Goal: Task Accomplishment & Management: Manage account settings

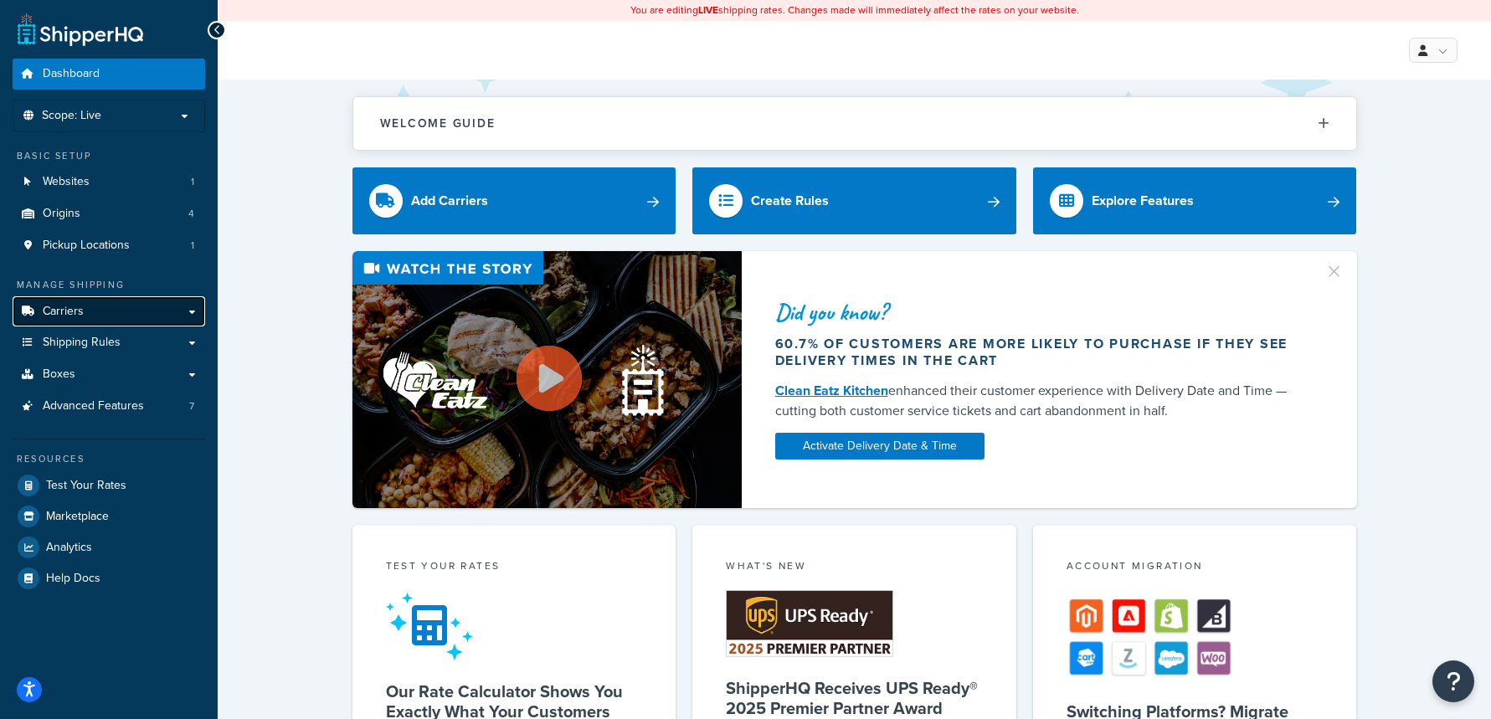
click at [90, 310] on link "Carriers" at bounding box center [109, 311] width 193 height 31
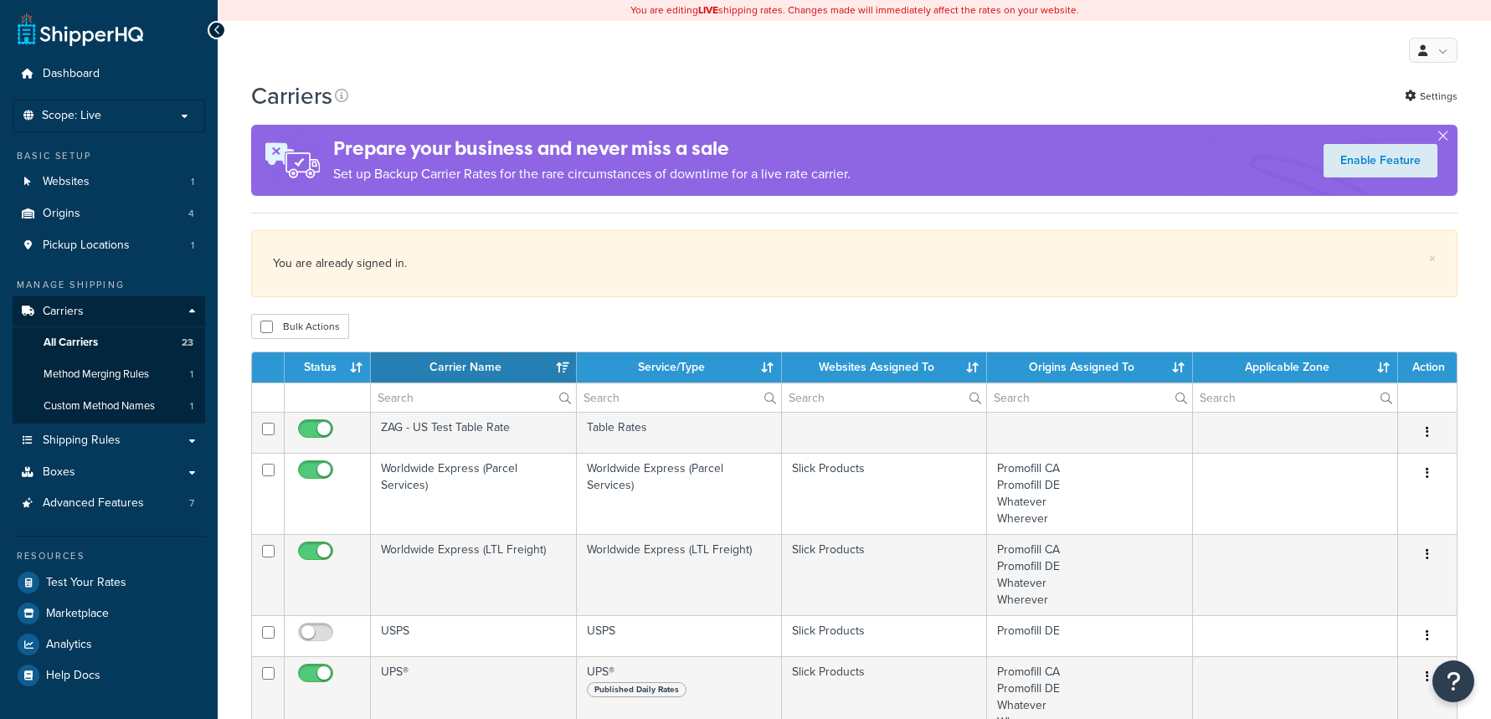
select select "15"
drag, startPoint x: 0, startPoint y: 0, endPoint x: 128, endPoint y: 398, distance: 417.9
click at [128, 399] on span "Custom Method Names" at bounding box center [99, 406] width 111 height 14
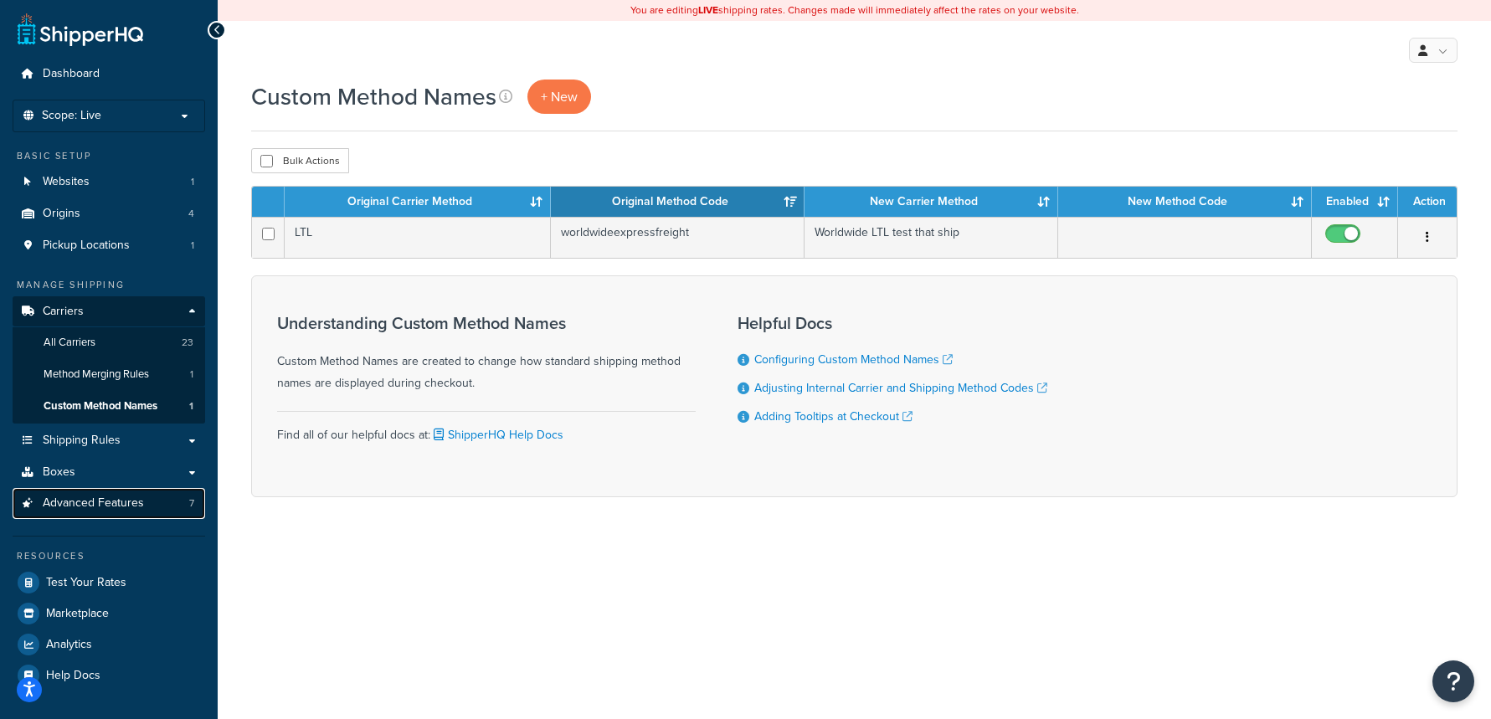
click at [142, 510] on span "Advanced Features" at bounding box center [93, 504] width 101 height 14
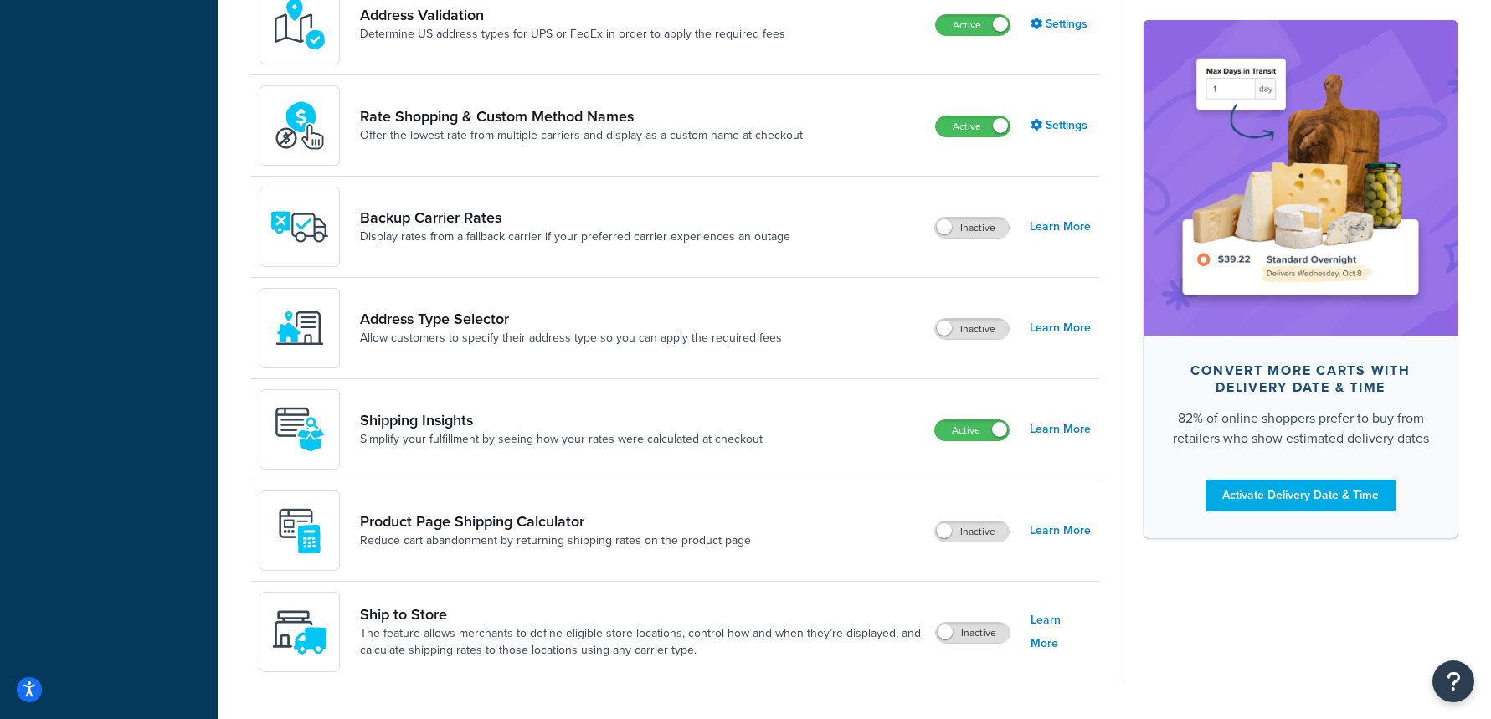
scroll to position [950, 0]
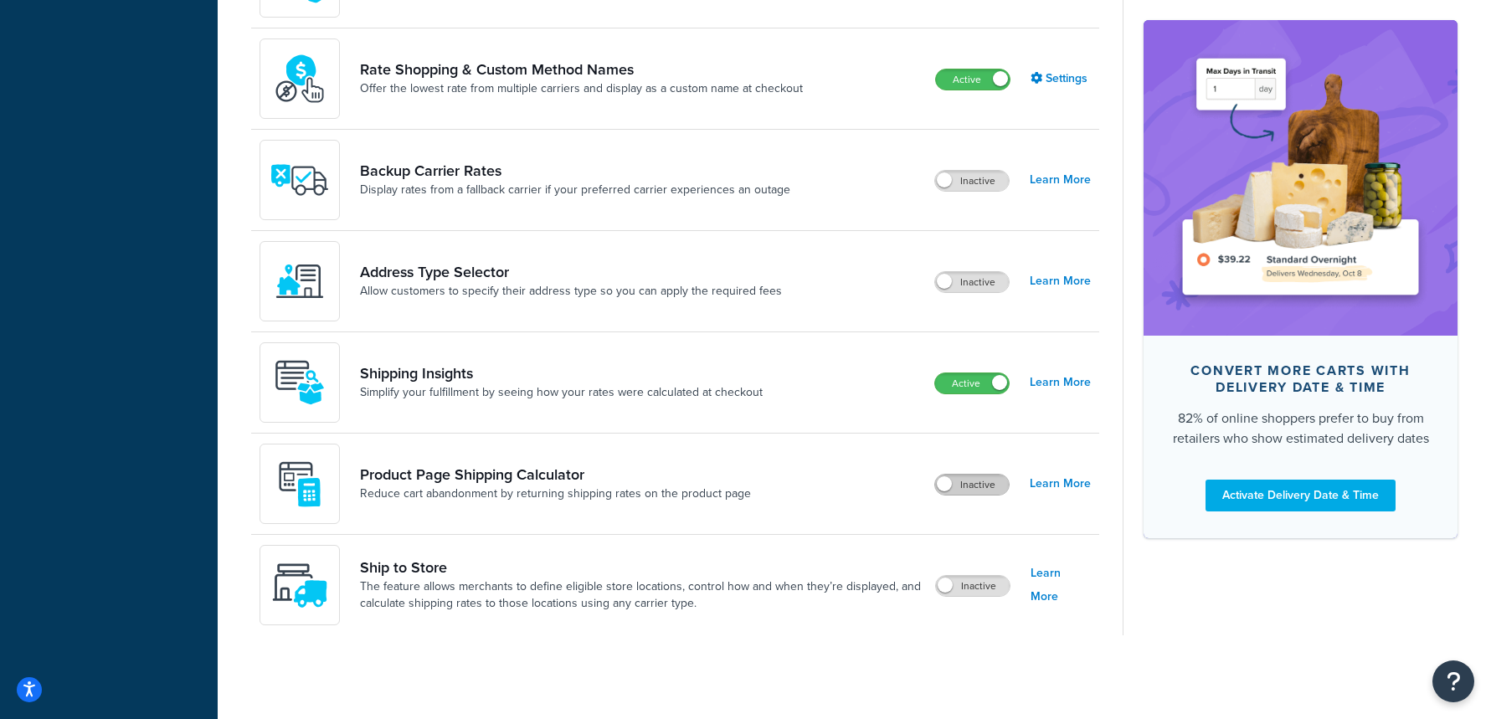
click at [970, 481] on label "Inactive" at bounding box center [972, 485] width 74 height 20
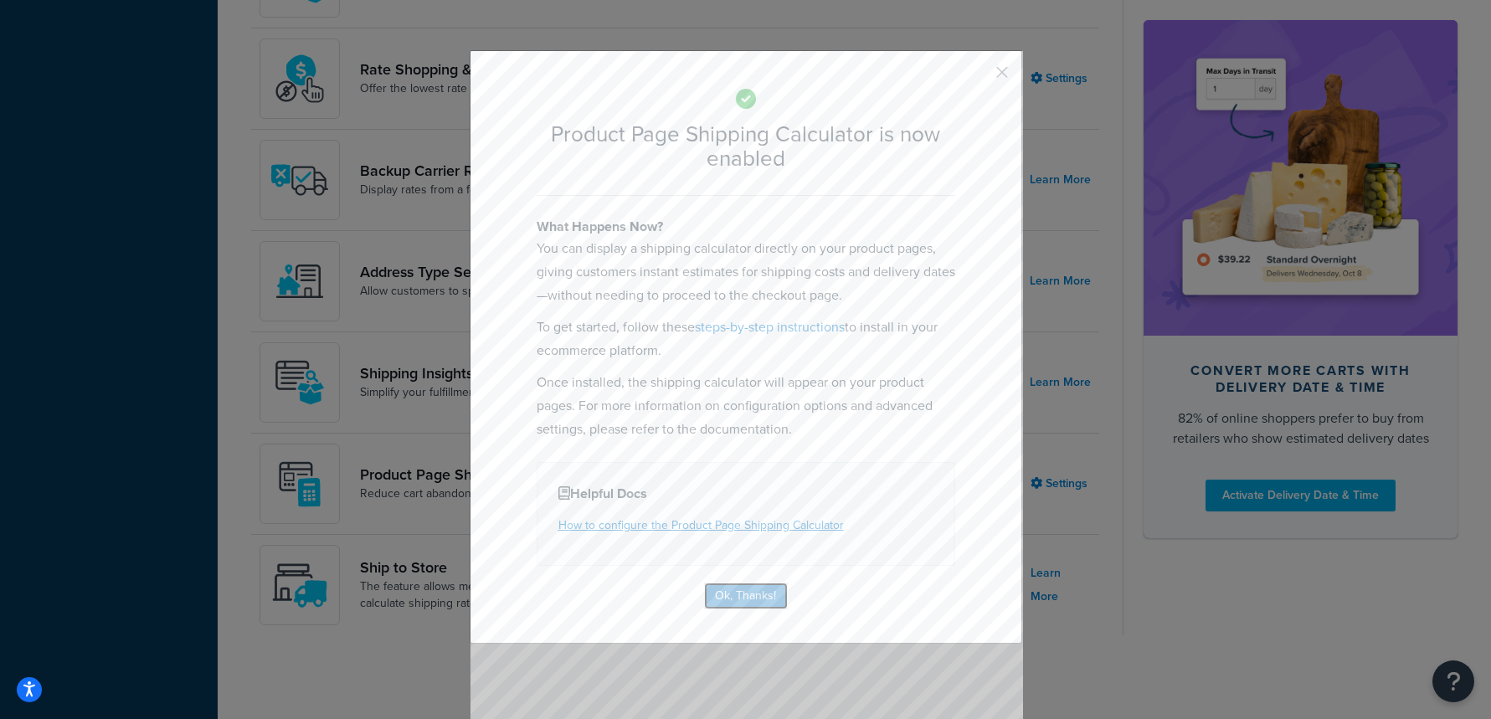
drag, startPoint x: 765, startPoint y: 585, endPoint x: 641, endPoint y: 523, distance: 139.7
click at [765, 585] on button "Ok, Thanks!" at bounding box center [746, 596] width 84 height 27
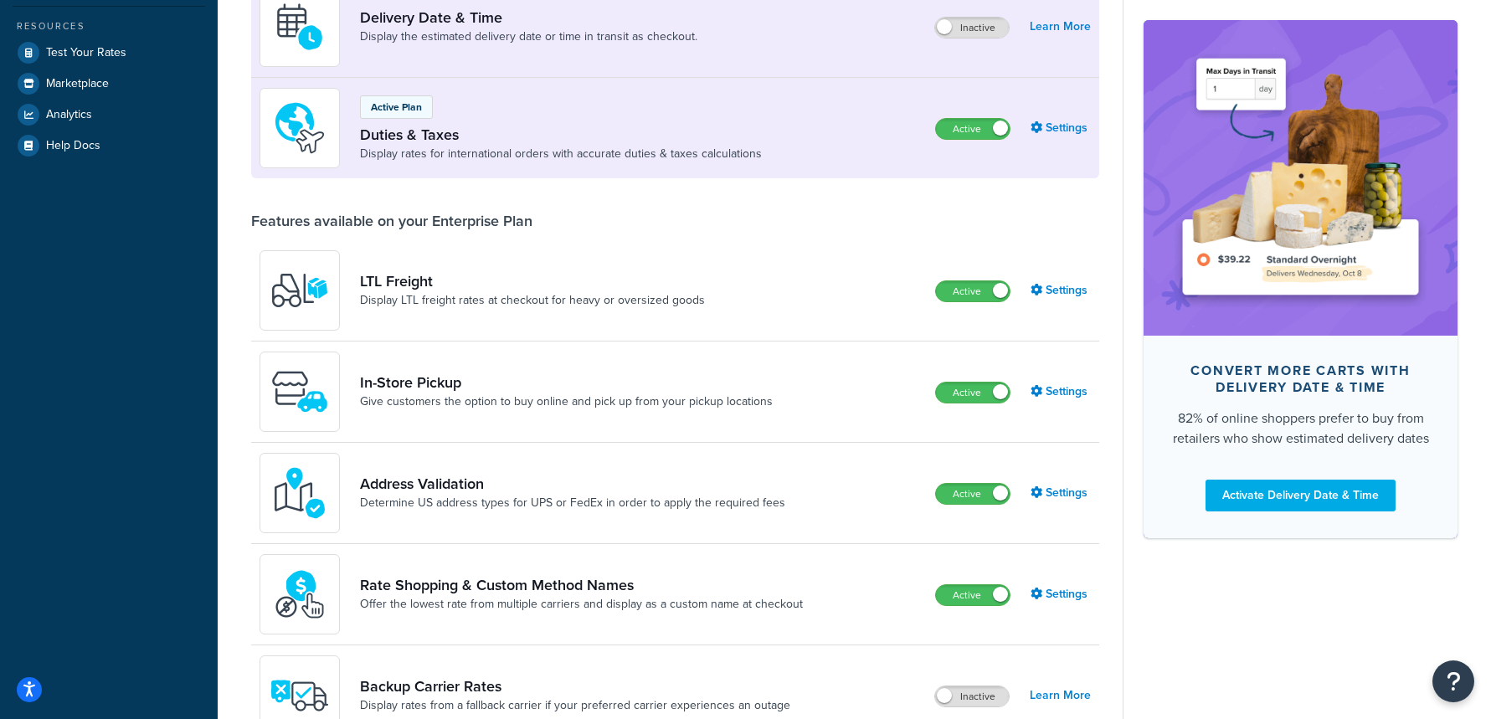
scroll to position [0, 0]
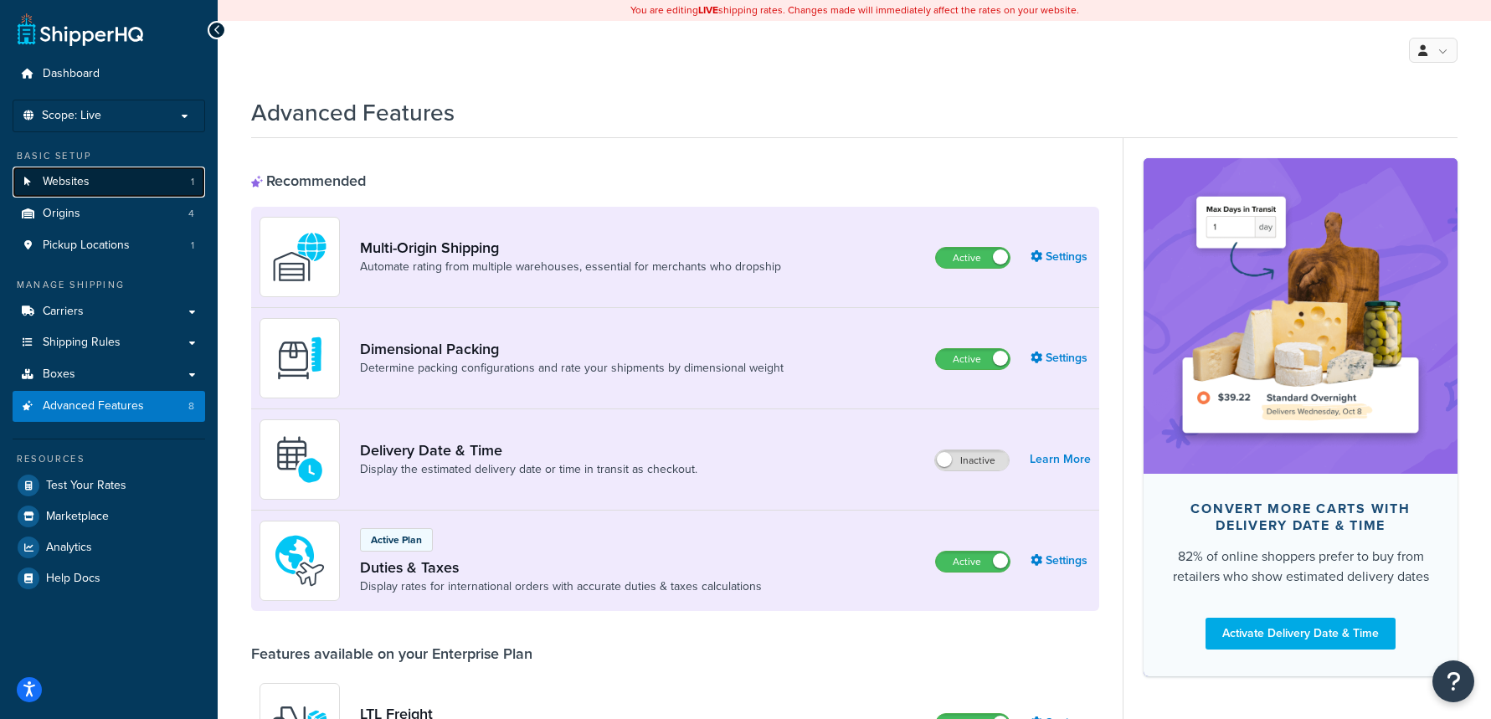
click at [78, 175] on span "Websites" at bounding box center [66, 182] width 47 height 14
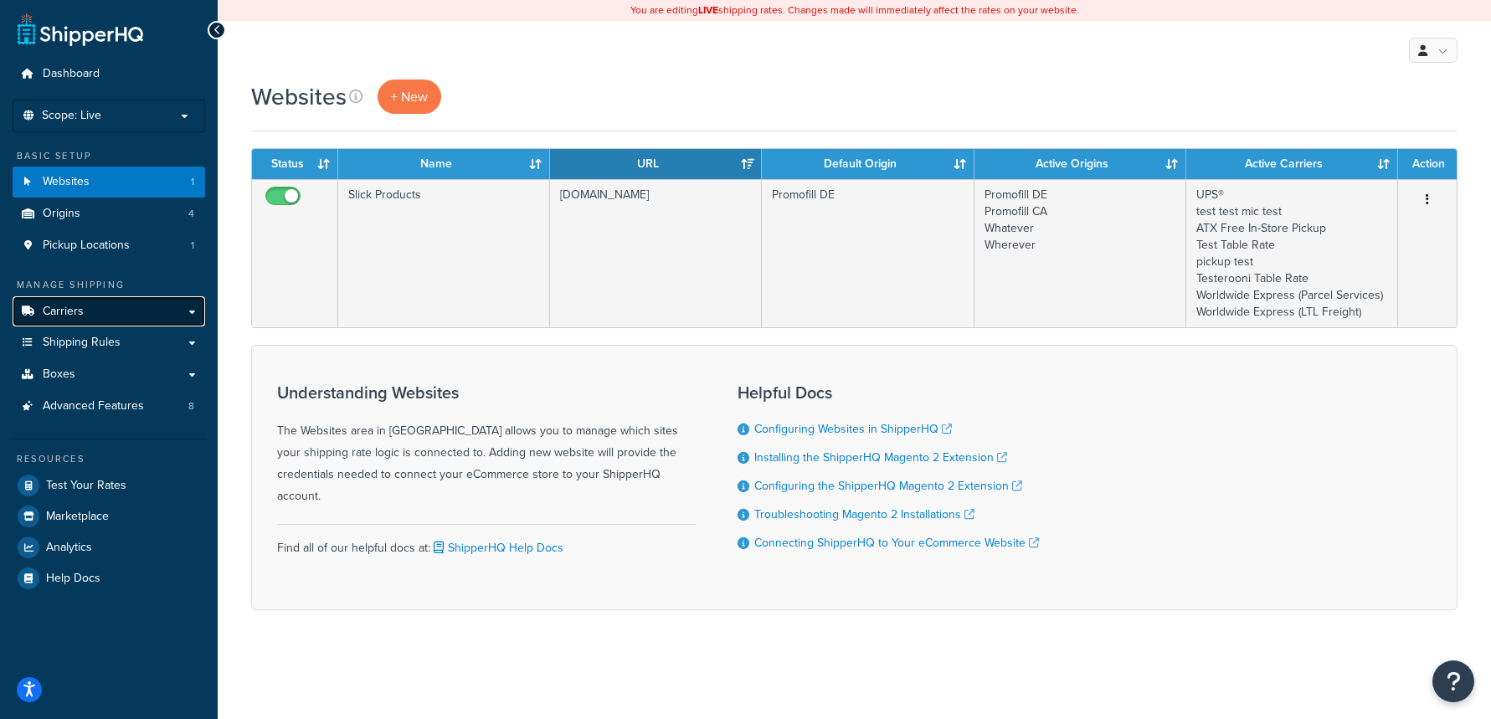
click at [185, 304] on link "Carriers" at bounding box center [109, 311] width 193 height 31
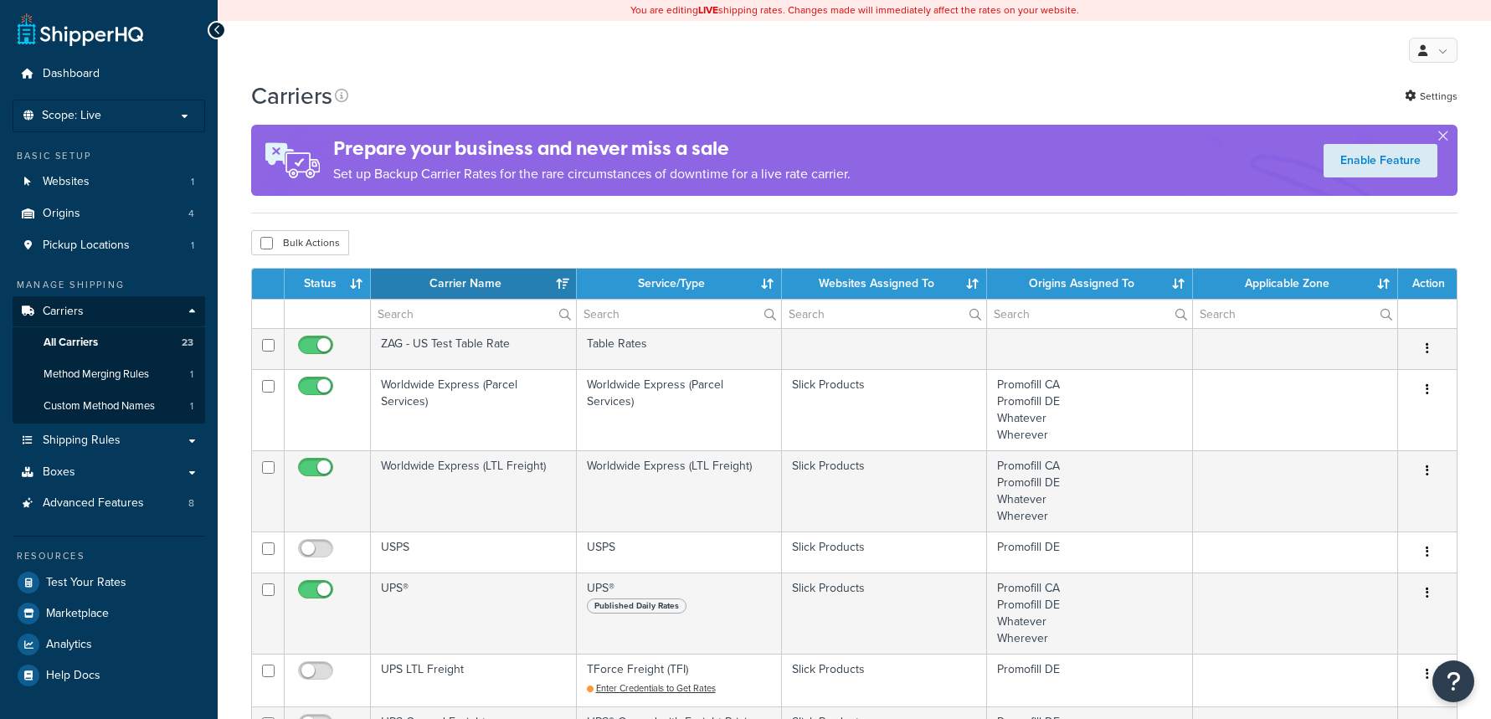
select select "15"
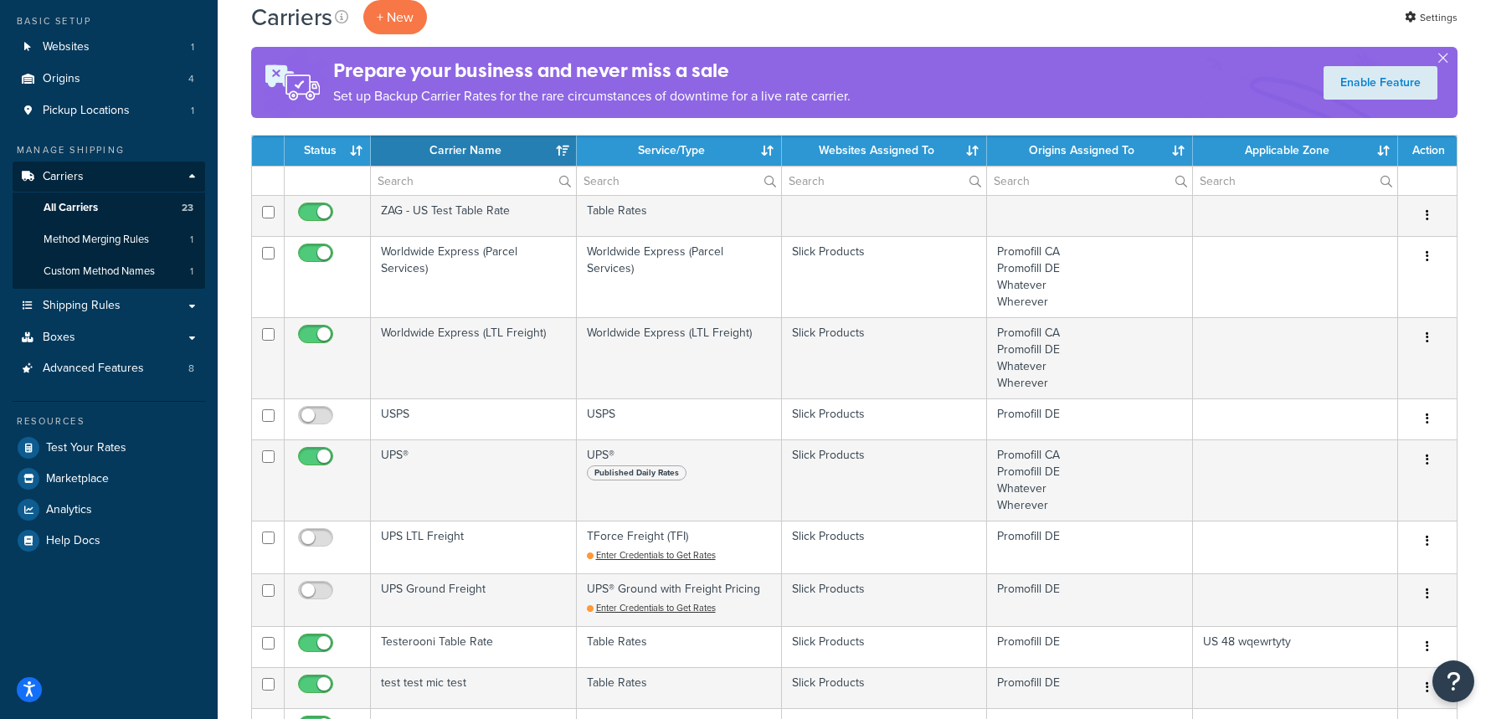
scroll to position [140, 0]
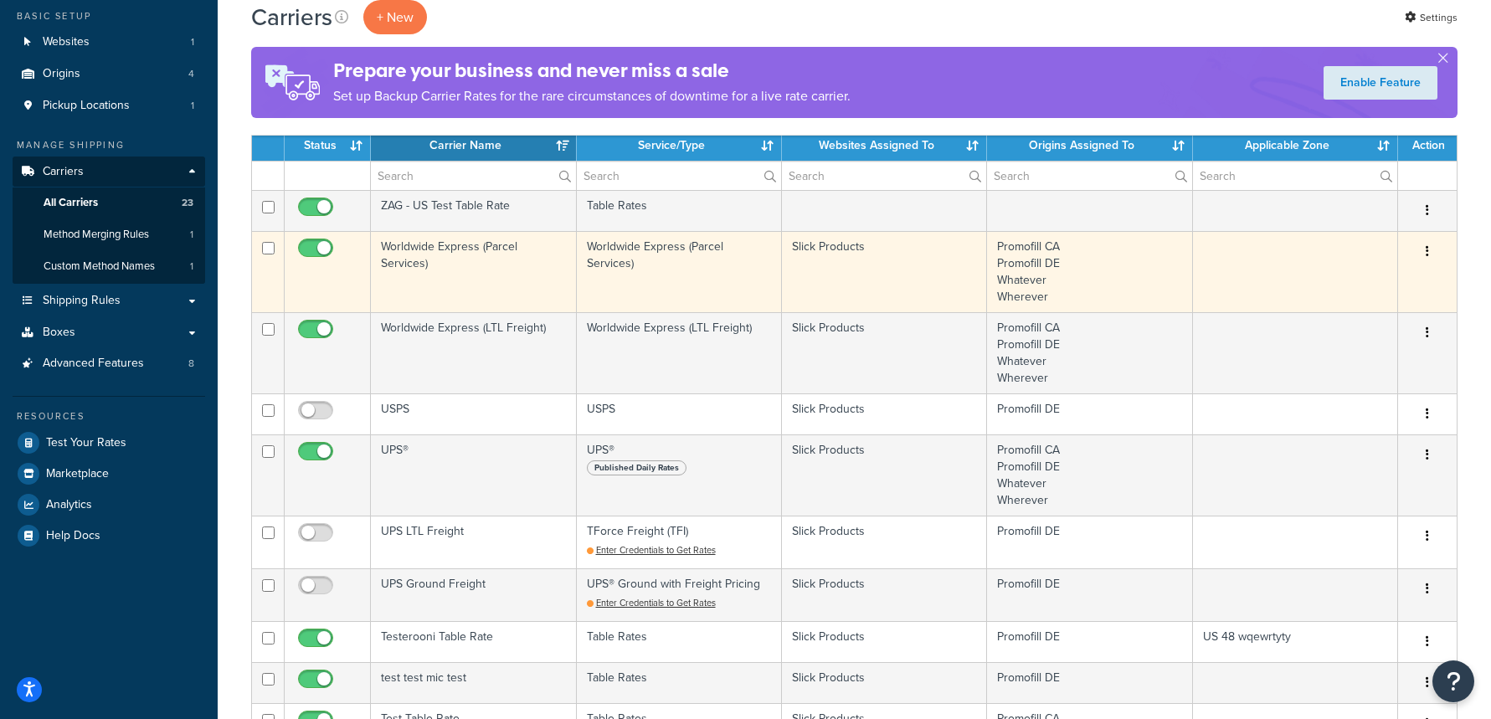
click at [495, 286] on td "Worldwide Express (Parcel Services)" at bounding box center [473, 271] width 205 height 81
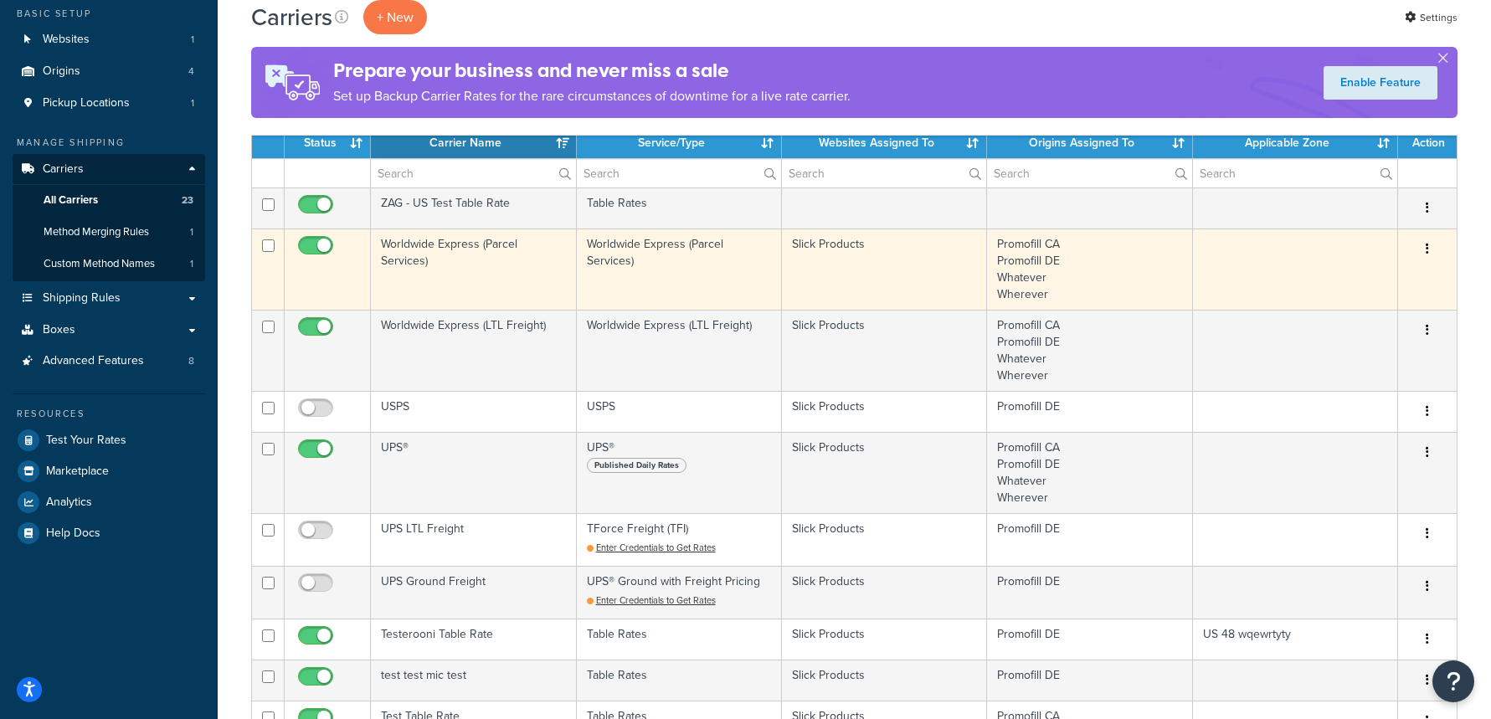
scroll to position [139, 0]
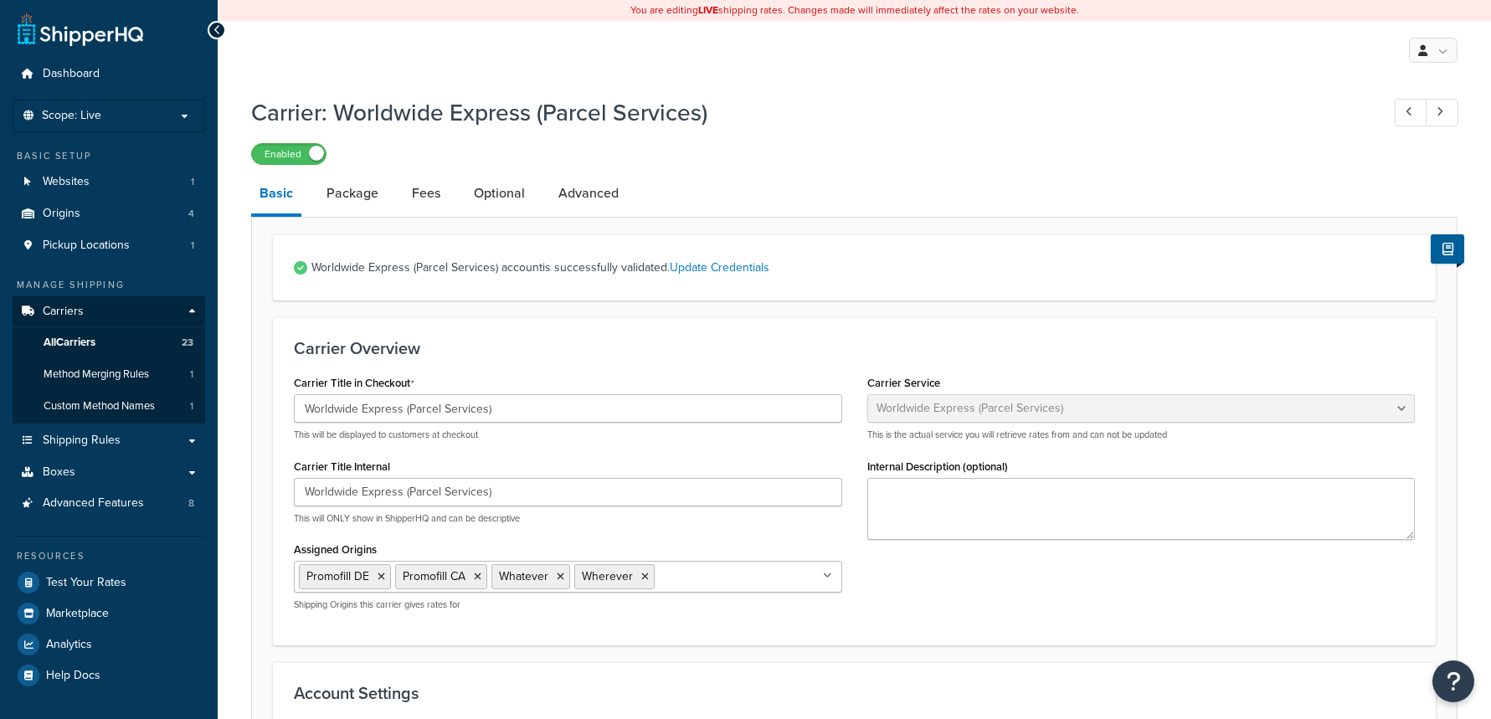
select select "worldwideExpress"
click at [444, 183] on link "Fees" at bounding box center [426, 193] width 45 height 40
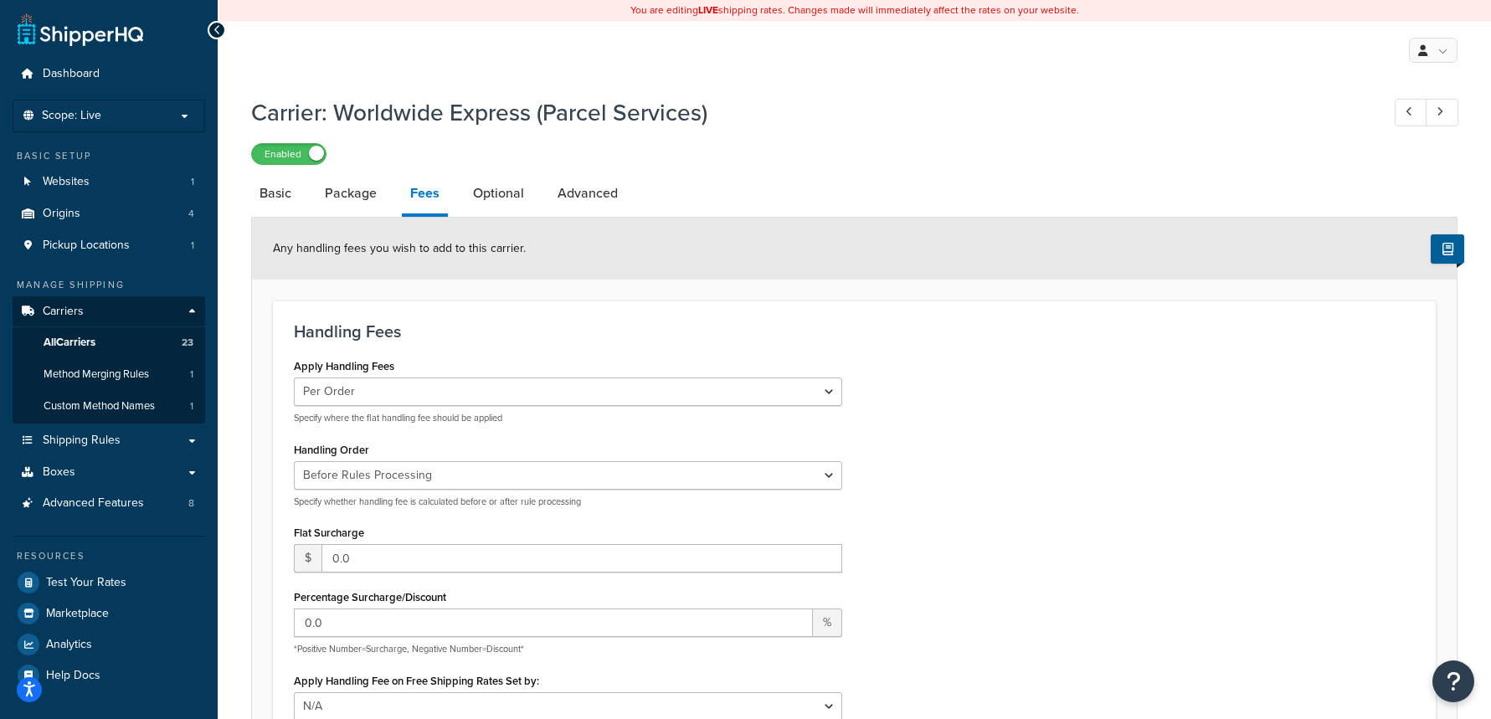
scroll to position [639, 0]
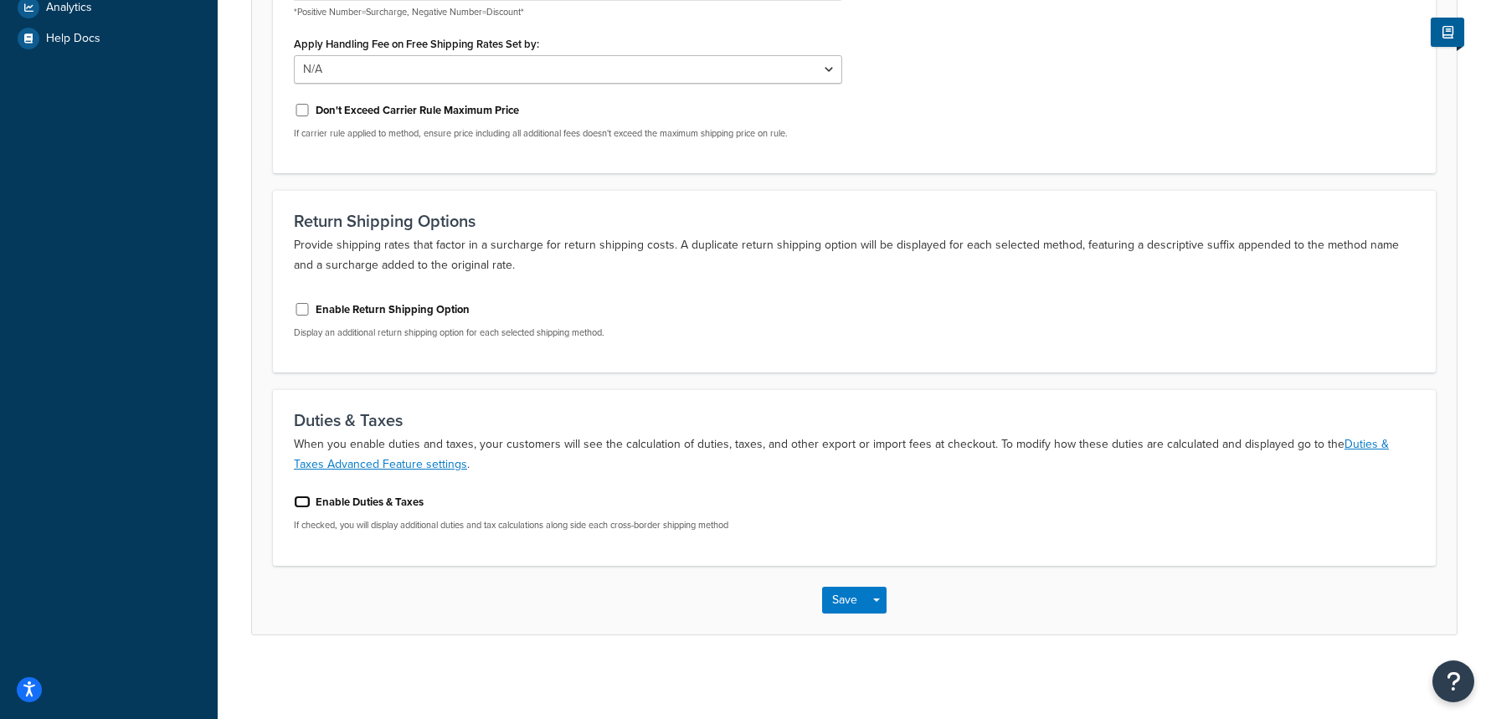
click at [299, 501] on input "Enable Duties & Taxes" at bounding box center [302, 502] width 17 height 13
checkbox input "true"
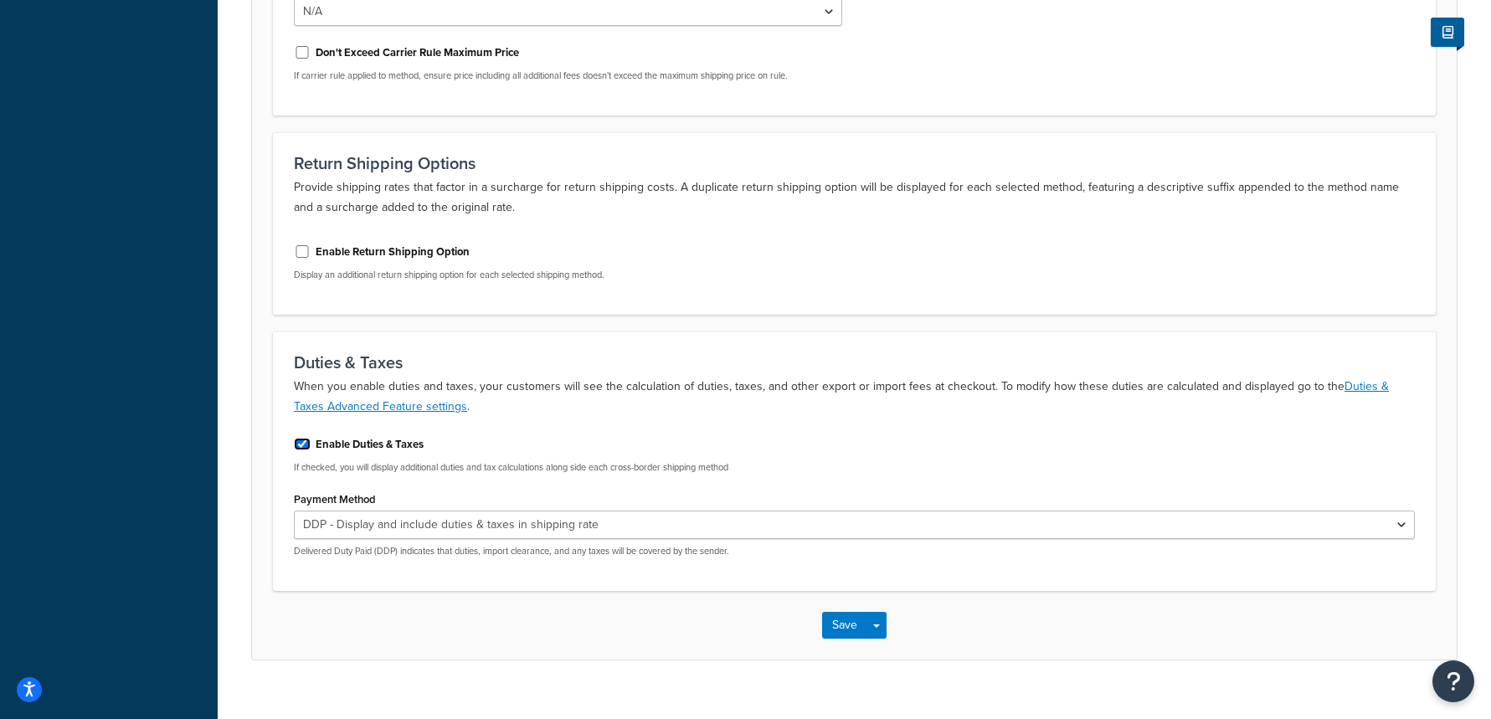
scroll to position [706, 0]
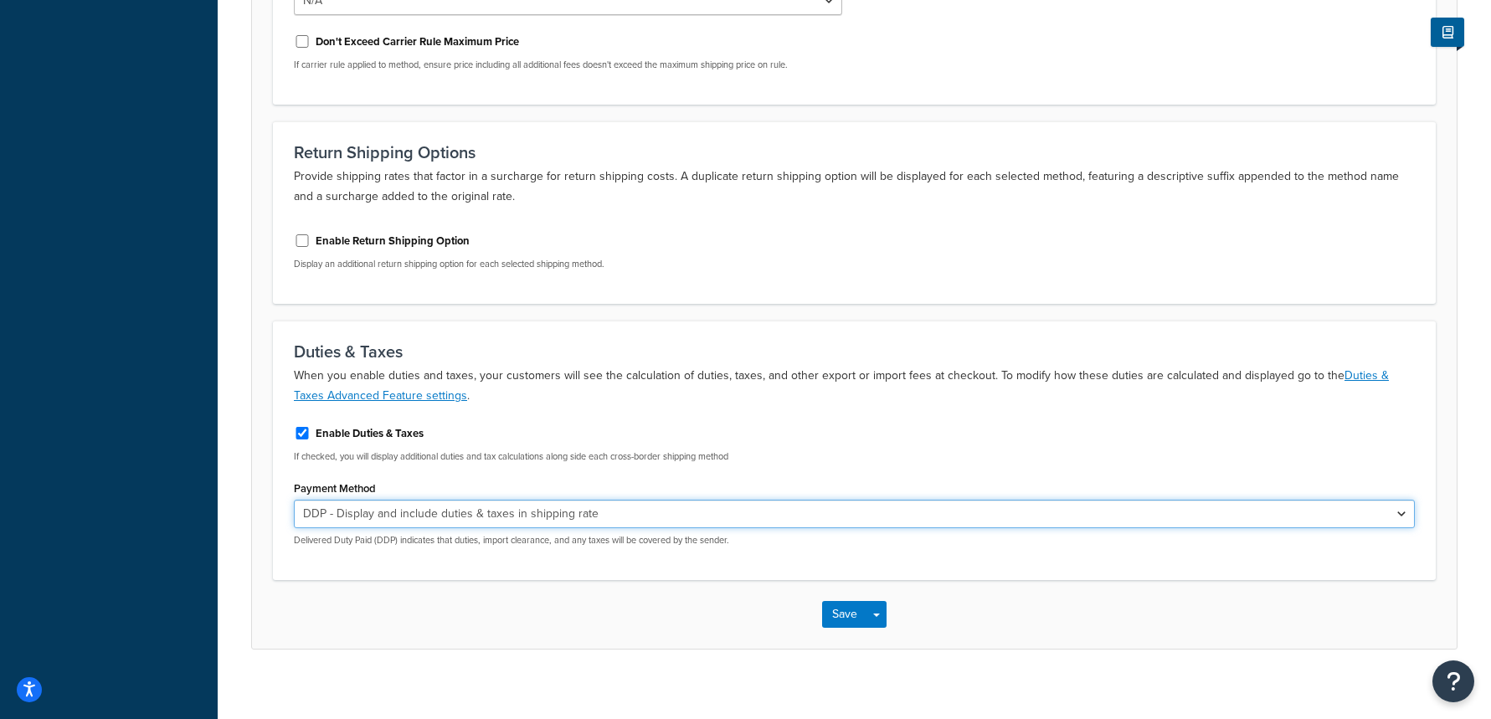
click at [641, 514] on select "DDP - Display and include duties & taxes in shipping rate DDU - Display duties …" at bounding box center [854, 514] width 1121 height 28
click at [832, 605] on button "Save" at bounding box center [844, 614] width 45 height 27
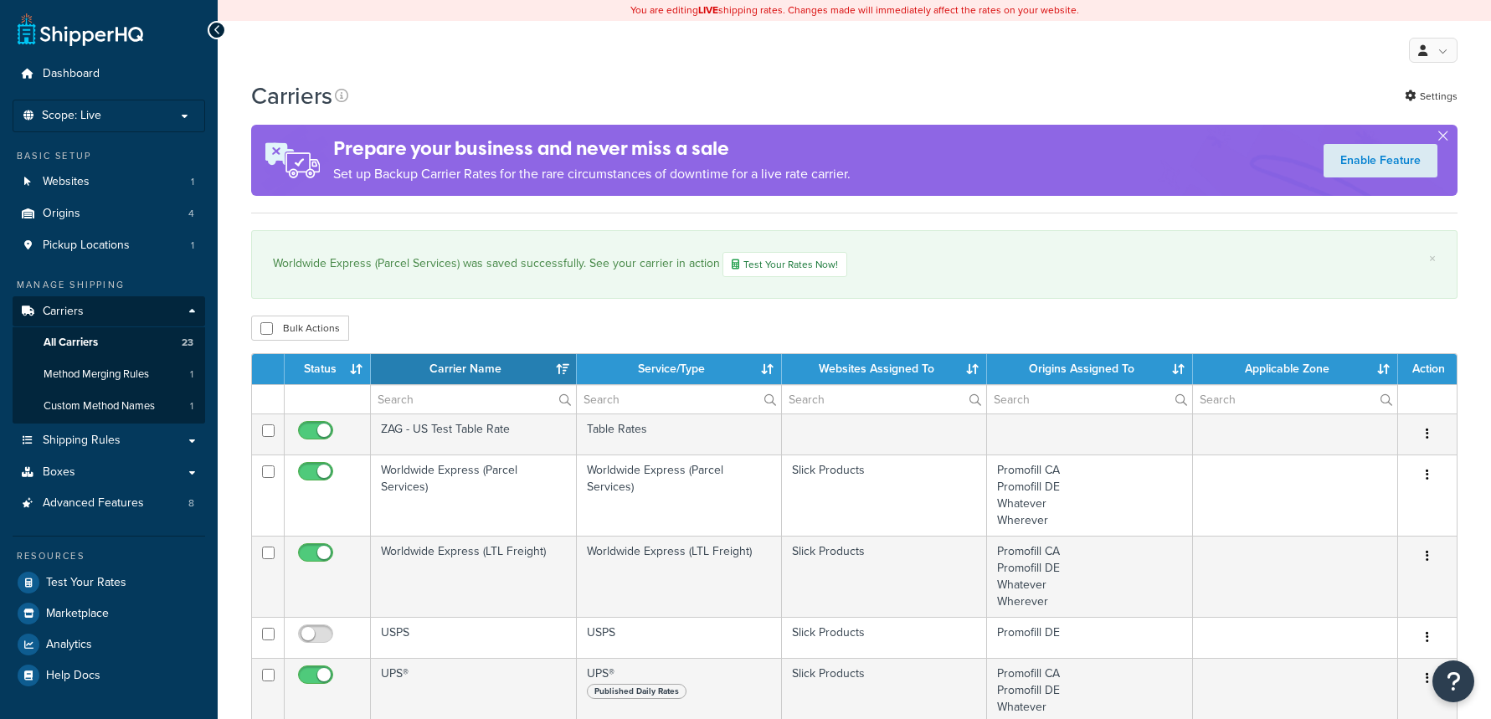
select select "15"
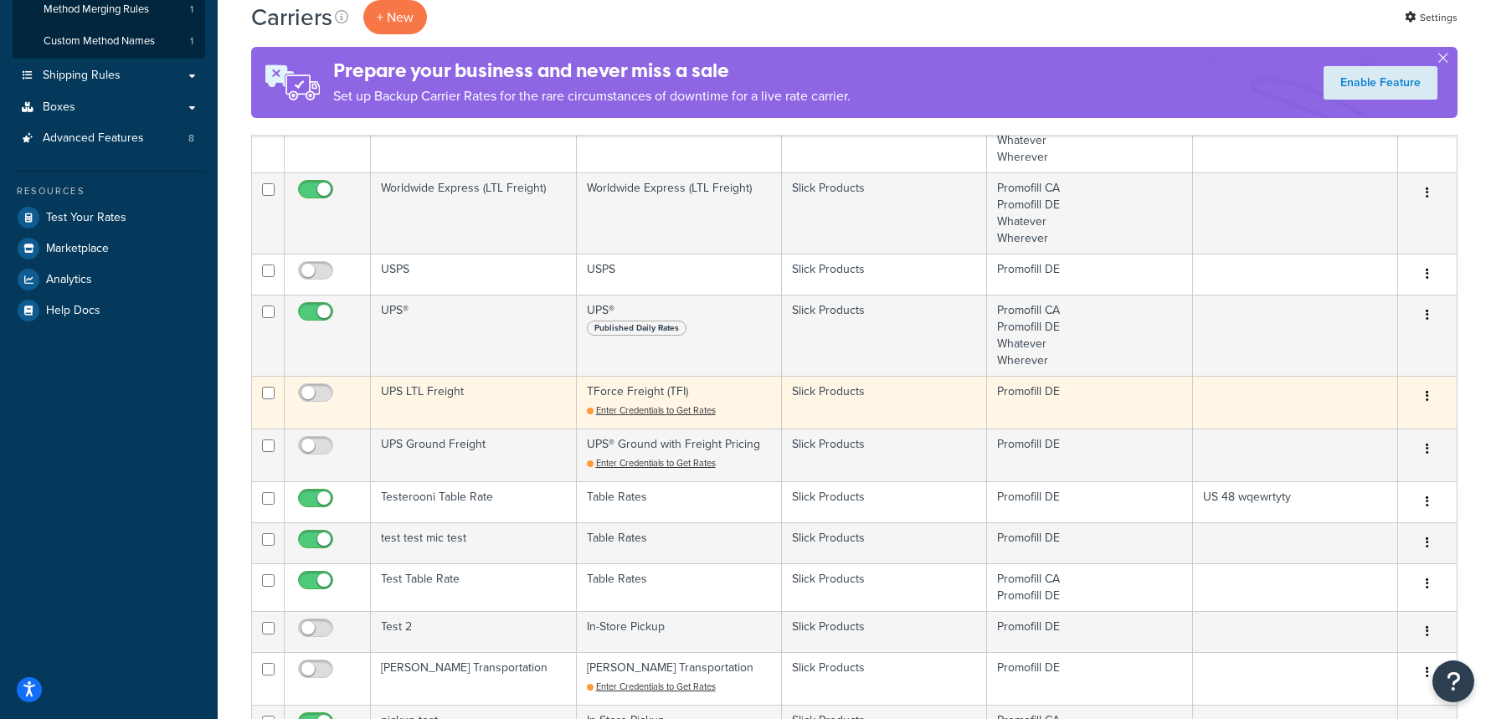
scroll to position [364, 0]
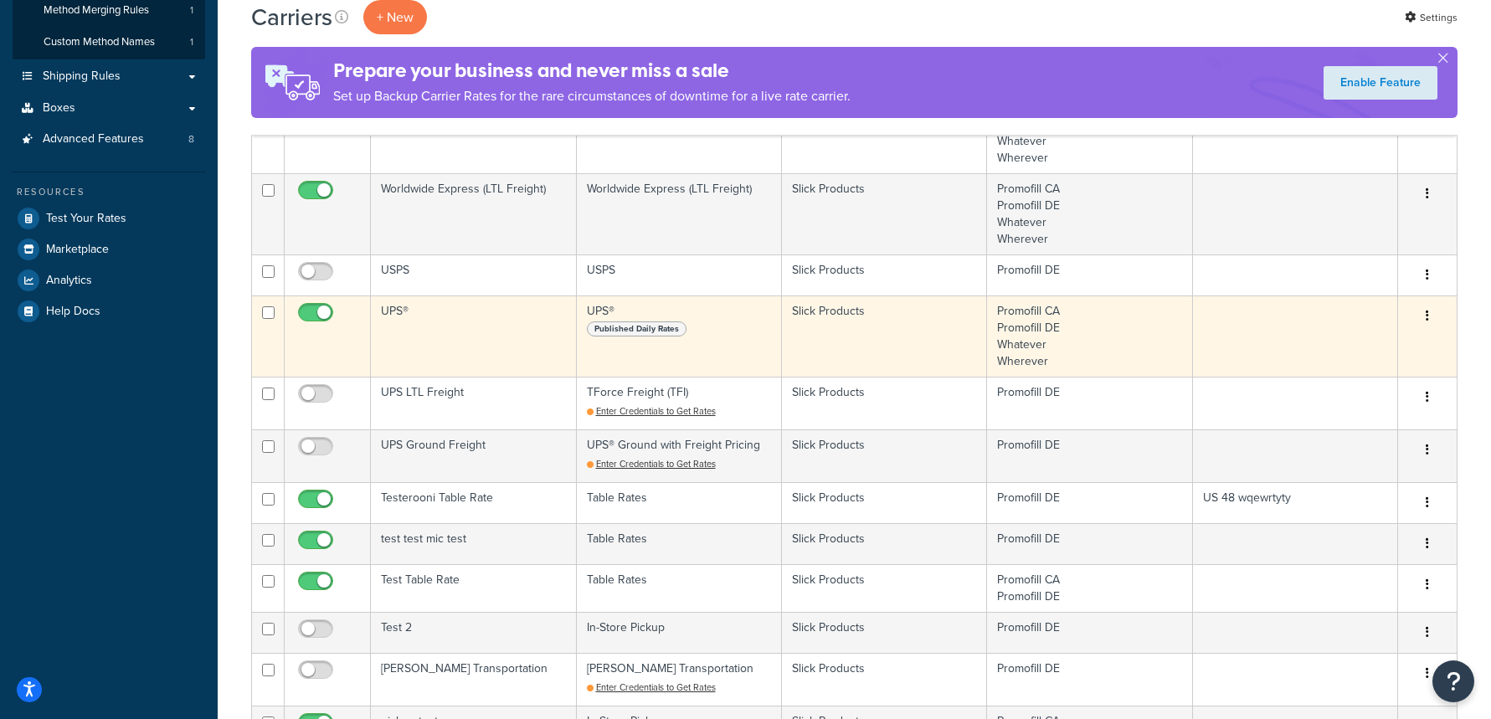
click at [476, 319] on td "UPS®" at bounding box center [473, 336] width 205 height 81
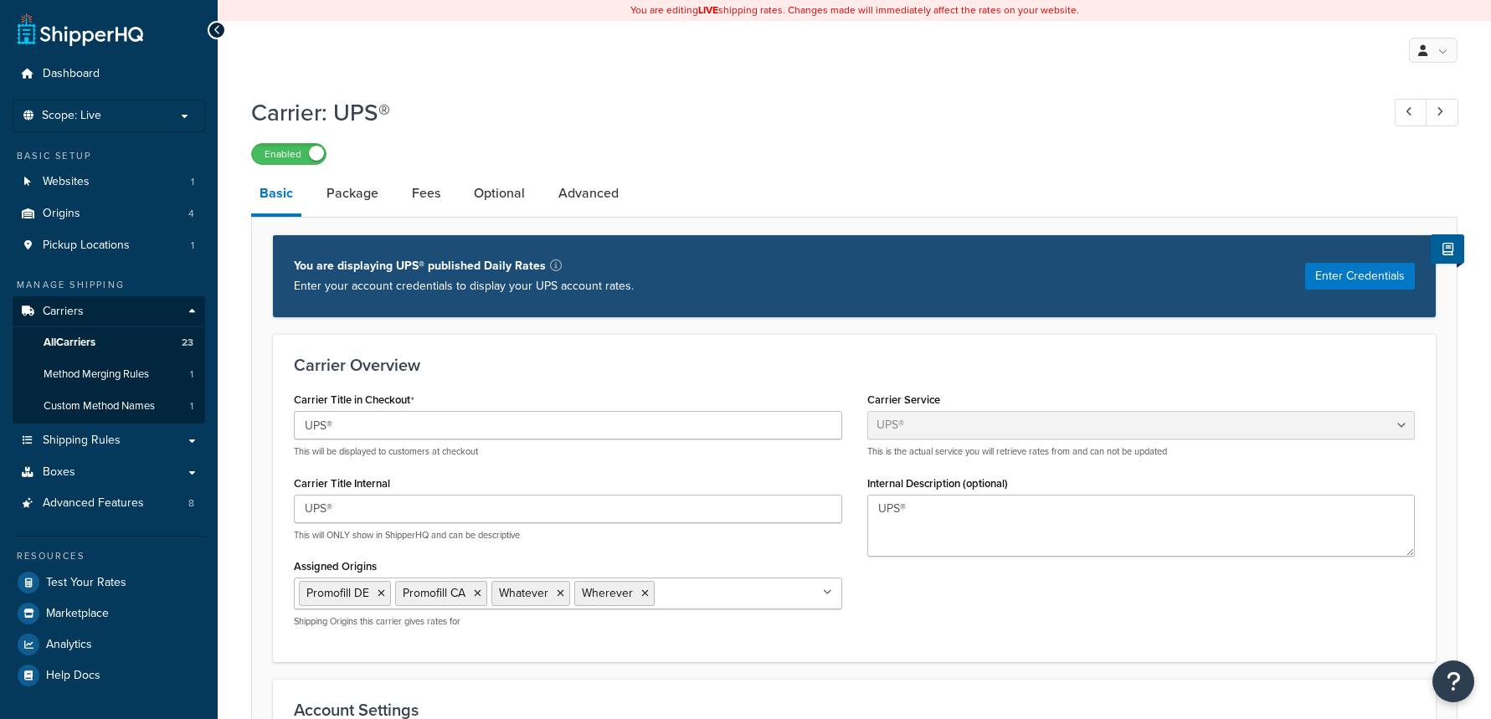
select select "ups"
click at [419, 200] on link "Fees" at bounding box center [426, 193] width 45 height 40
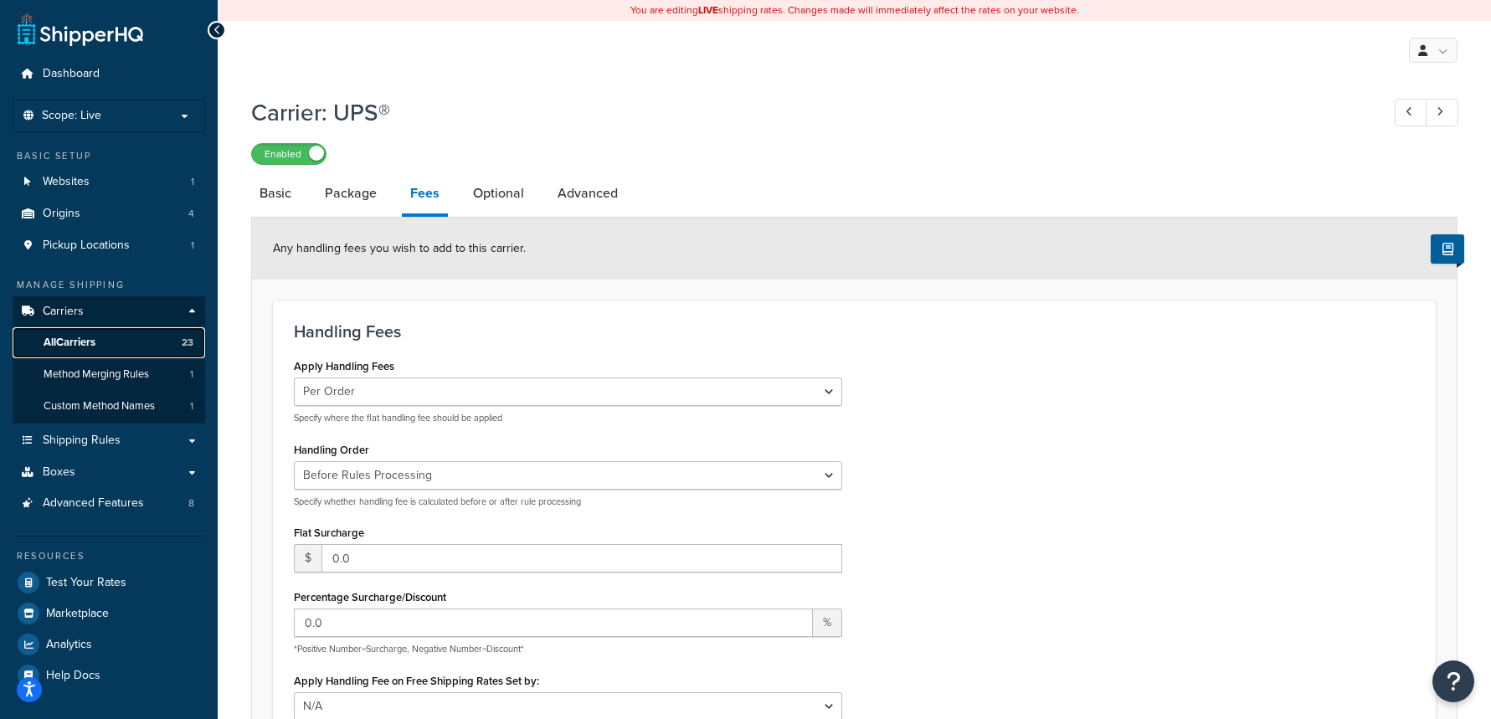
click at [167, 334] on link "All Carriers 23" at bounding box center [109, 342] width 193 height 31
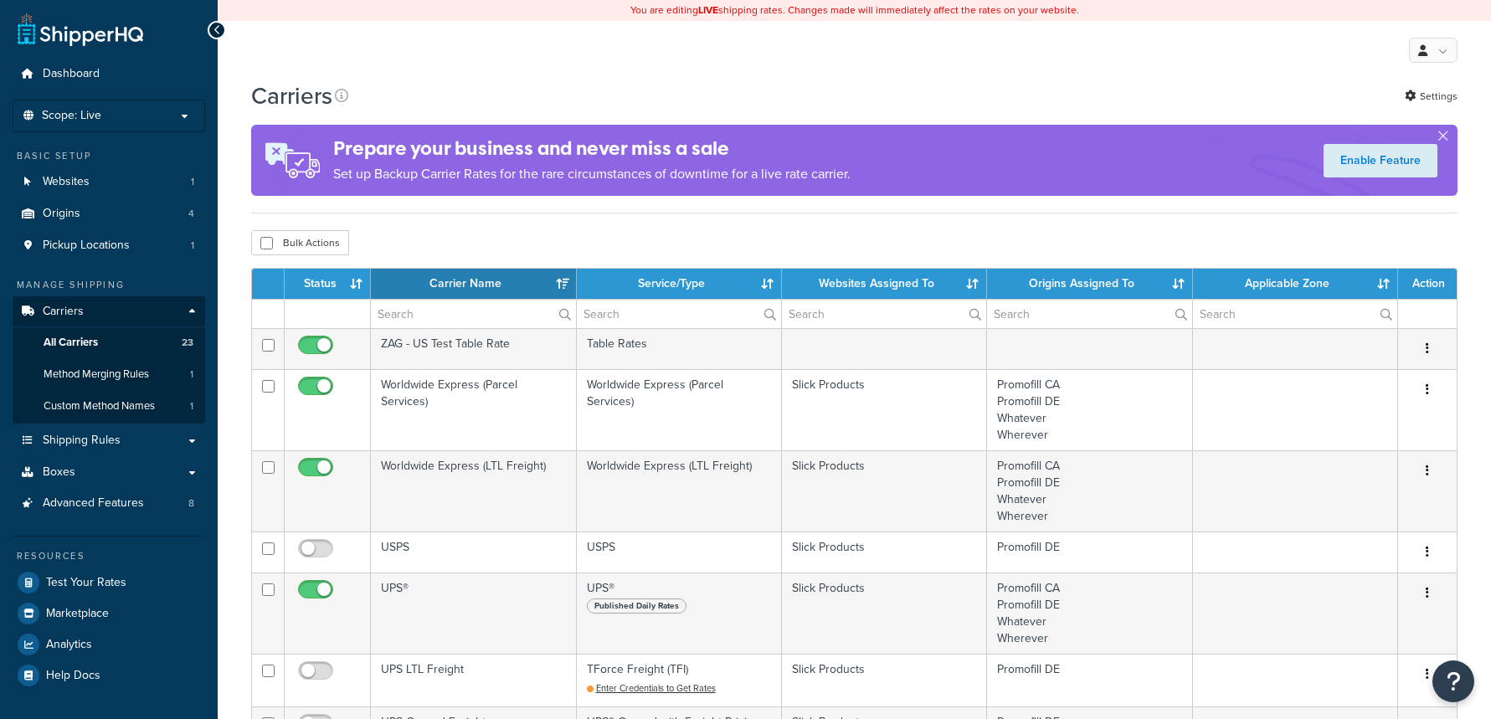
select select "15"
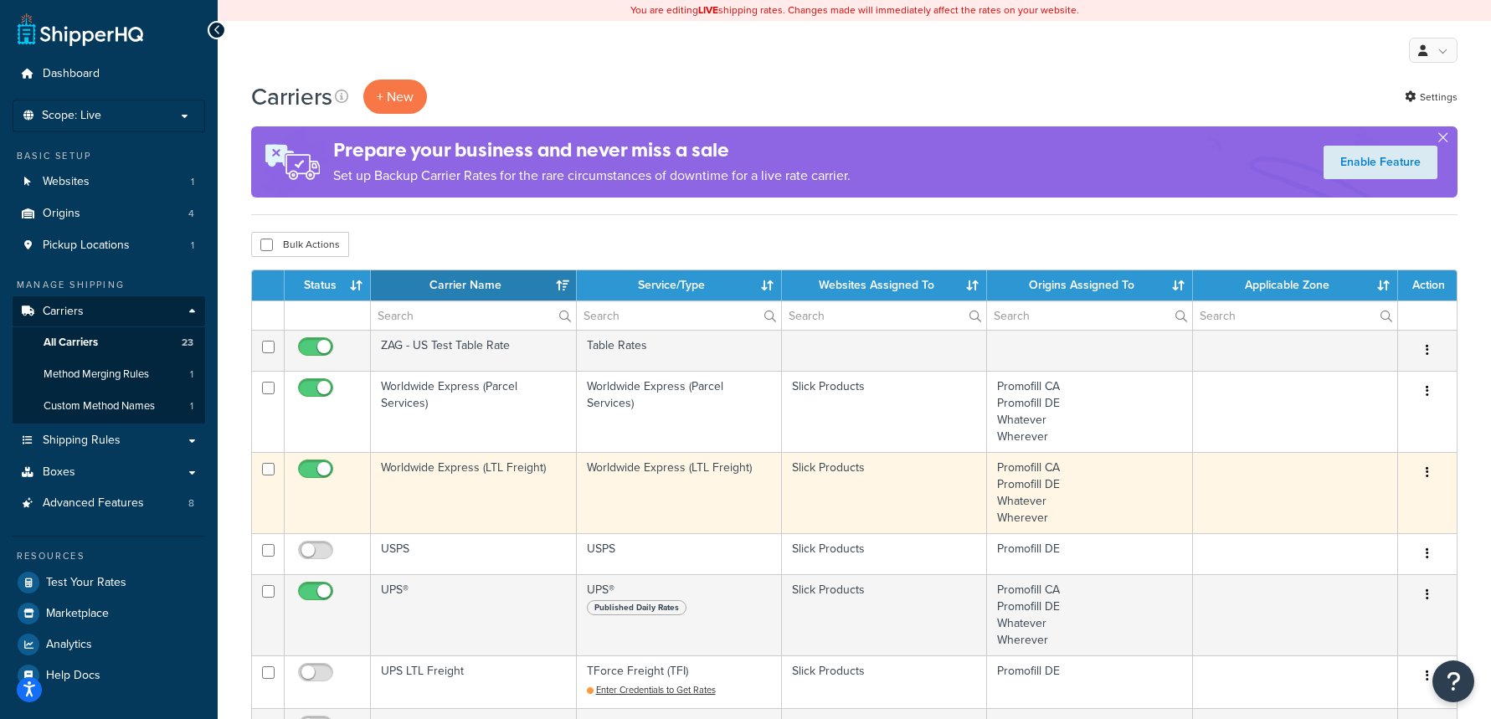
scroll to position [75, 0]
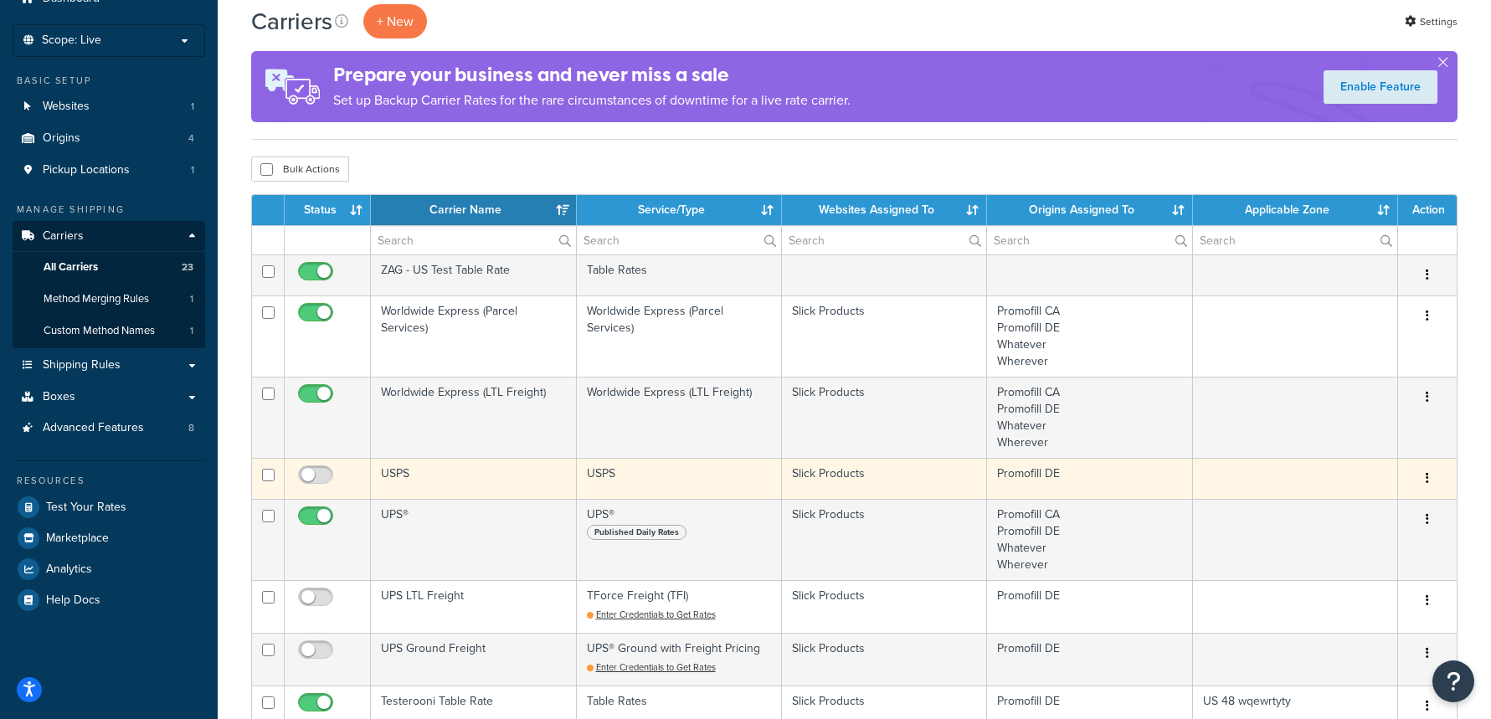
click at [488, 476] on td "USPS" at bounding box center [473, 478] width 205 height 41
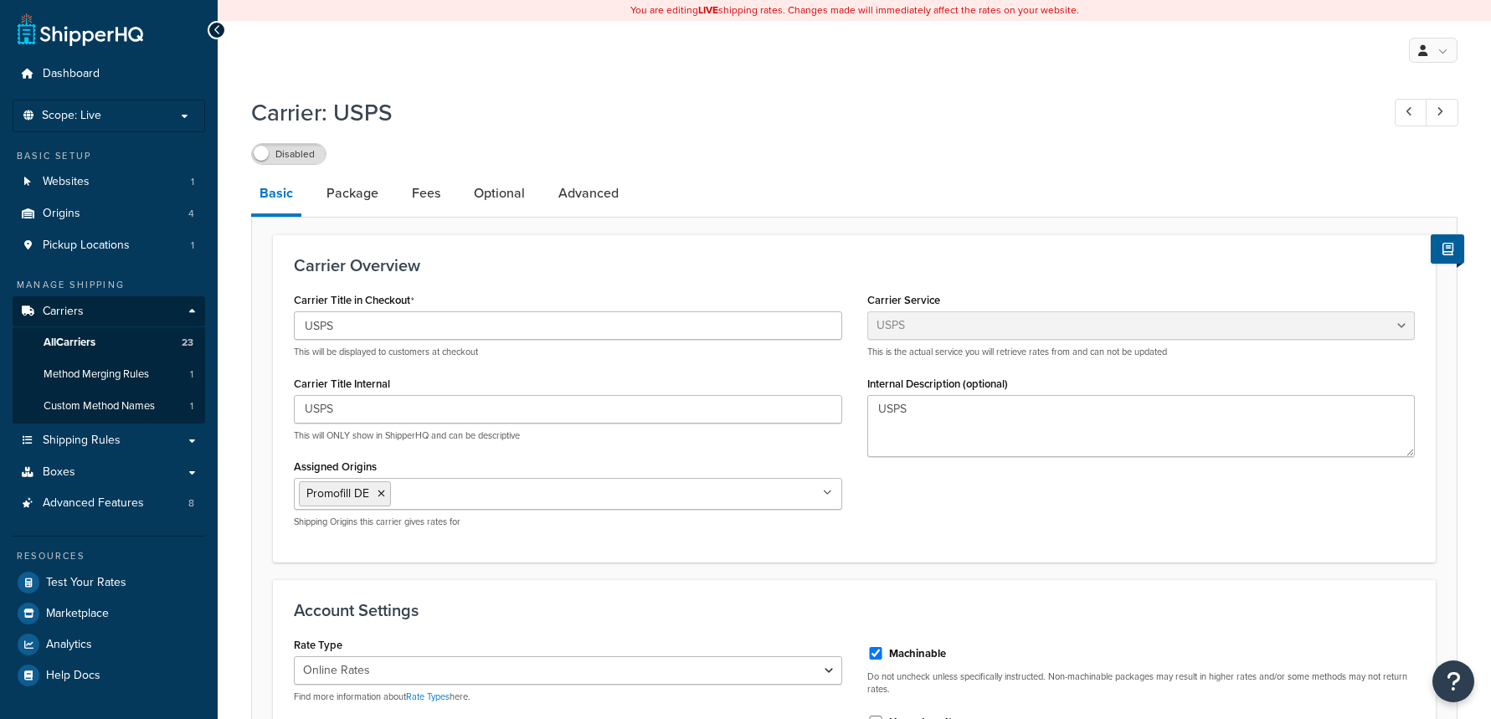
select select "usps"
select select "ONLINE"
click at [423, 209] on link "Fees" at bounding box center [426, 193] width 45 height 40
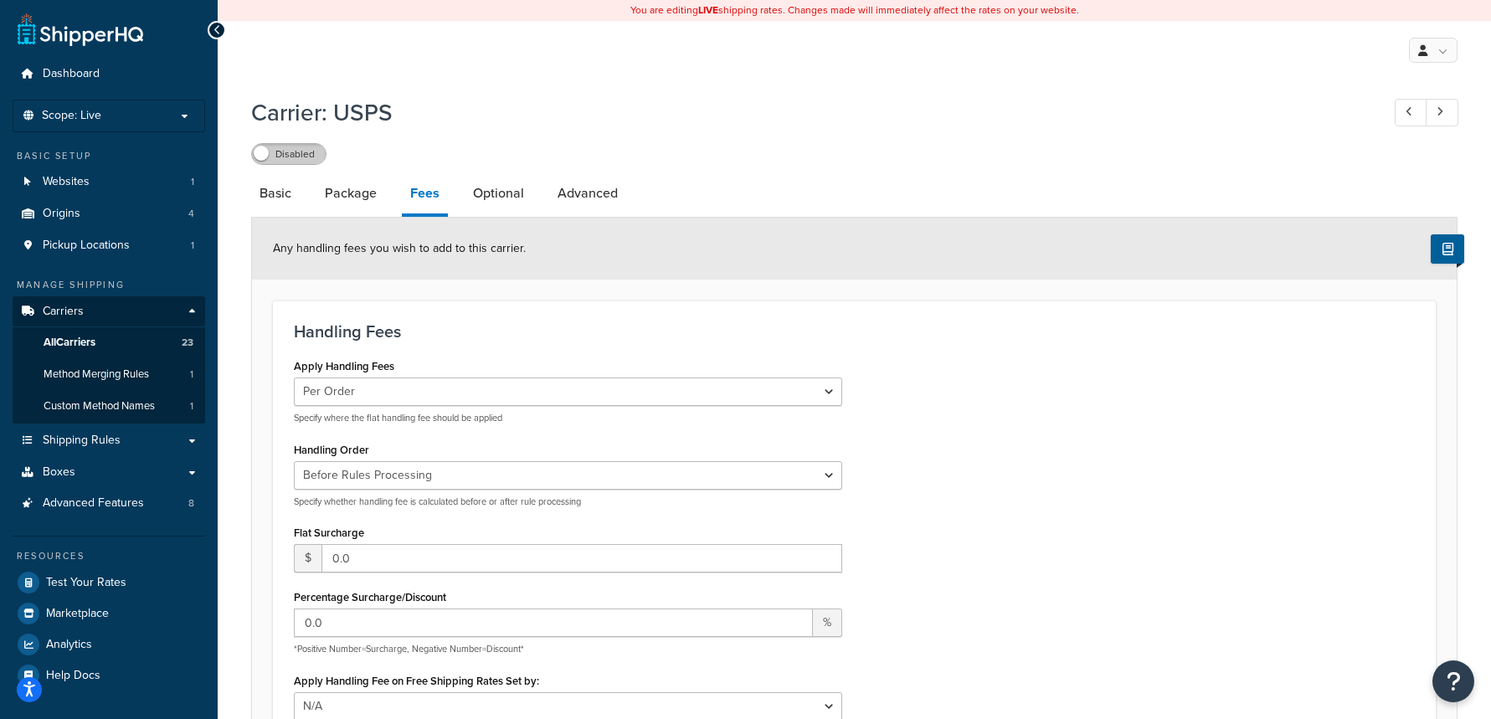
click at [304, 158] on label "Disabled" at bounding box center [289, 154] width 74 height 20
click at [113, 340] on link "All Carriers 23" at bounding box center [109, 342] width 193 height 31
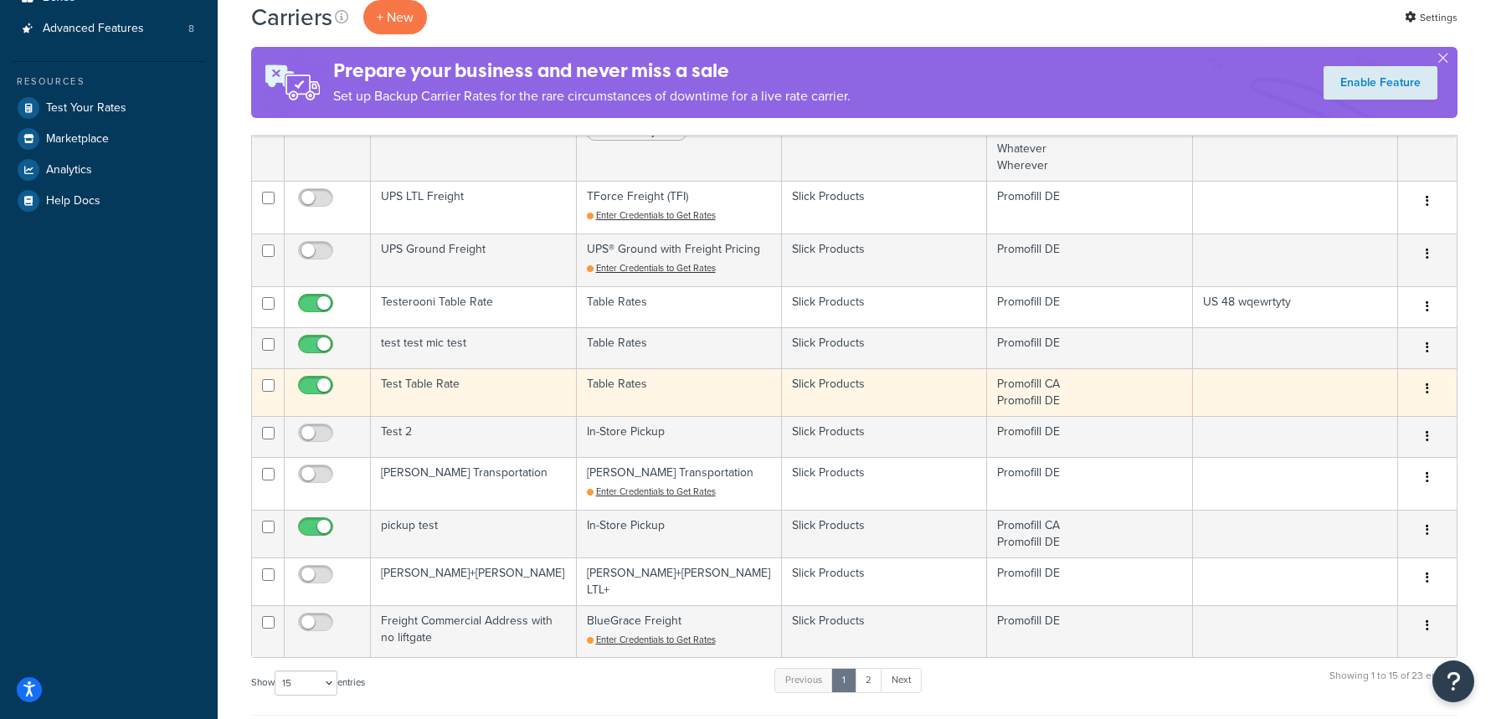
scroll to position [554, 0]
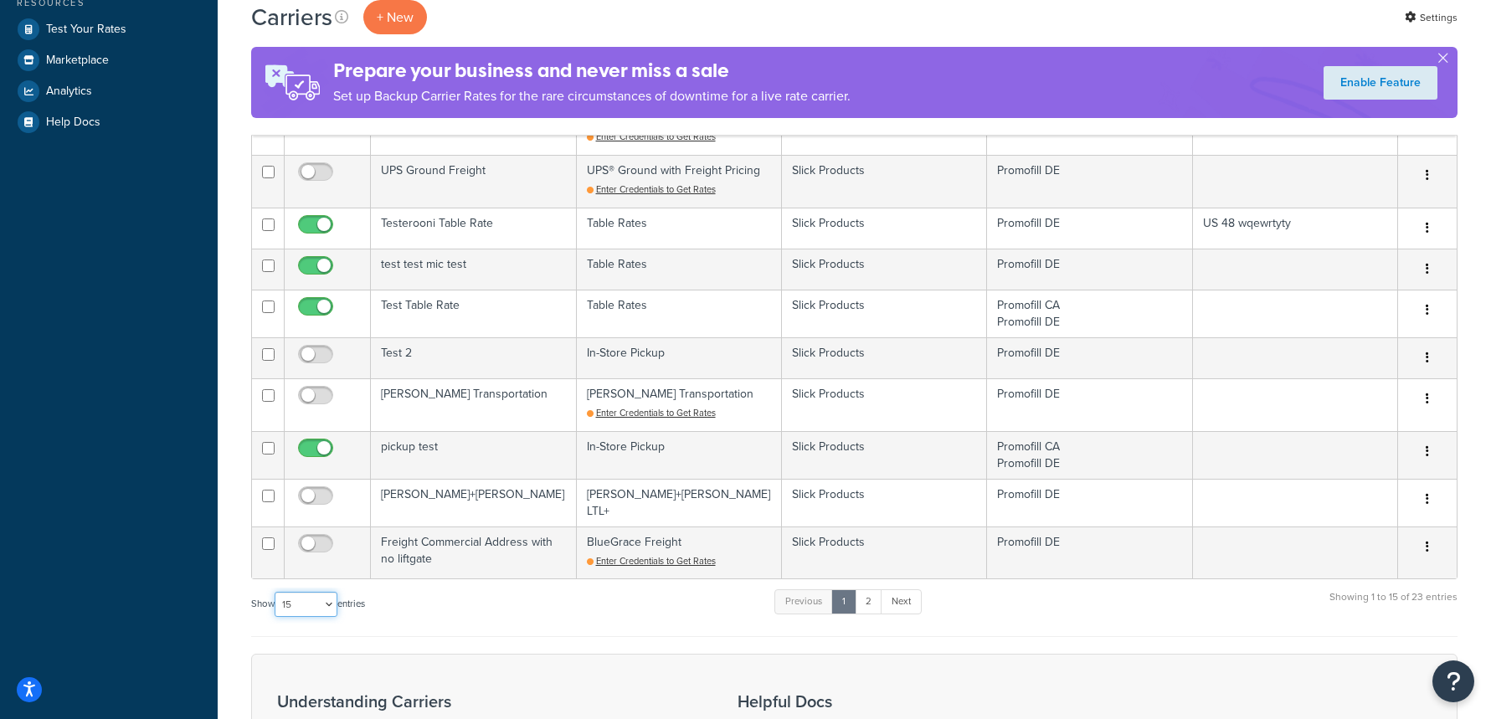
click at [324, 600] on select "10 15 25 50 100" at bounding box center [306, 604] width 63 height 25
select select "25"
click at [276, 617] on select "10 15 25 50 100" at bounding box center [306, 604] width 63 height 25
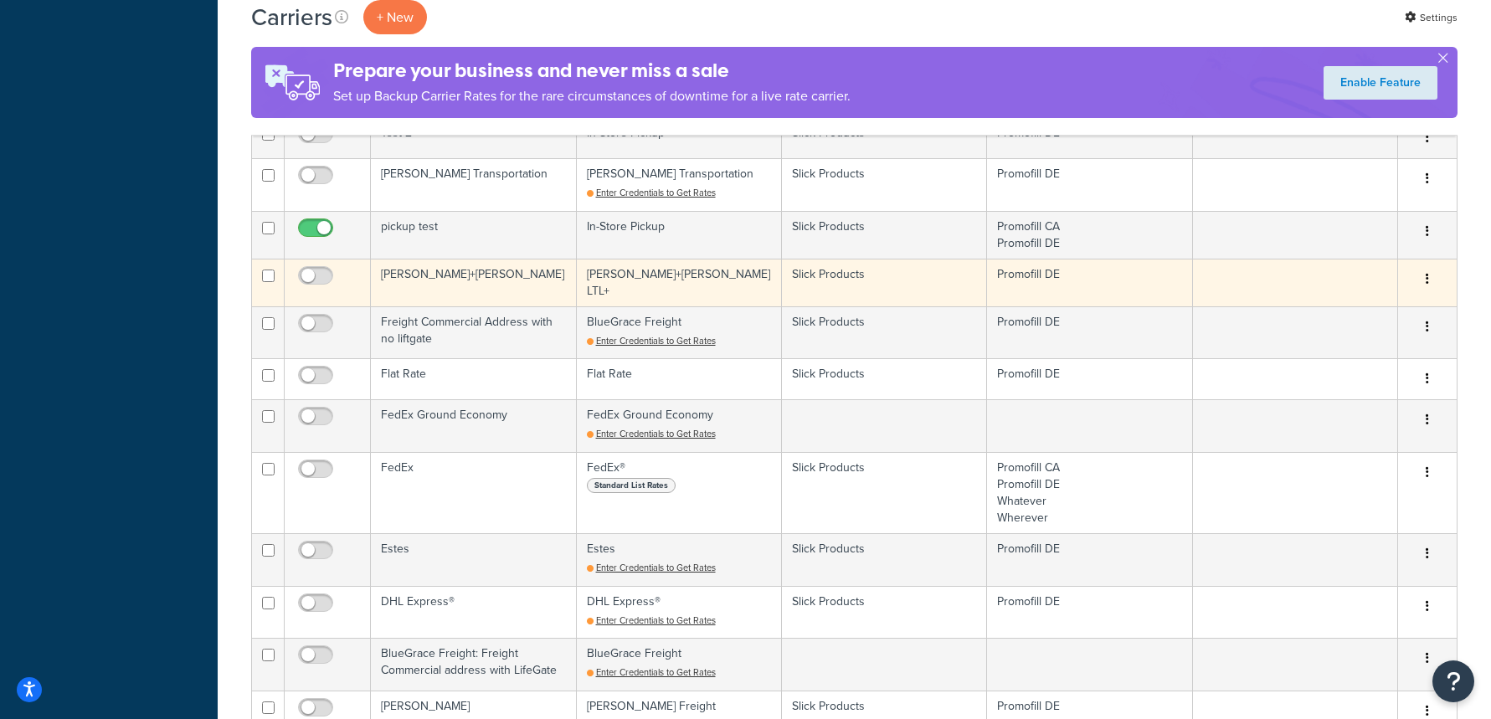
scroll to position [775, 0]
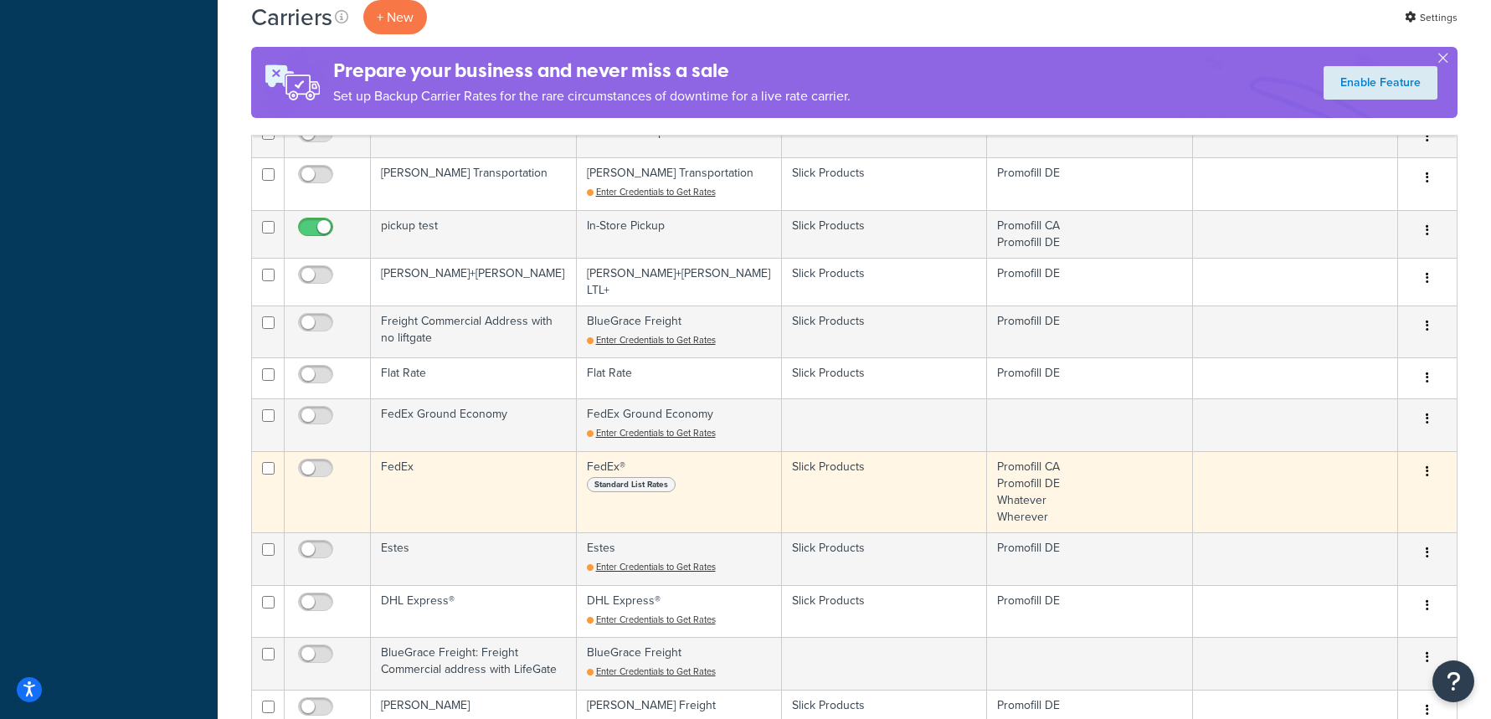
drag, startPoint x: 322, startPoint y: 460, endPoint x: 343, endPoint y: 467, distance: 22.2
click at [322, 462] on input "checkbox" at bounding box center [318, 472] width 46 height 21
checkbox input "true"
click at [473, 487] on td "FedEx" at bounding box center [473, 491] width 205 height 81
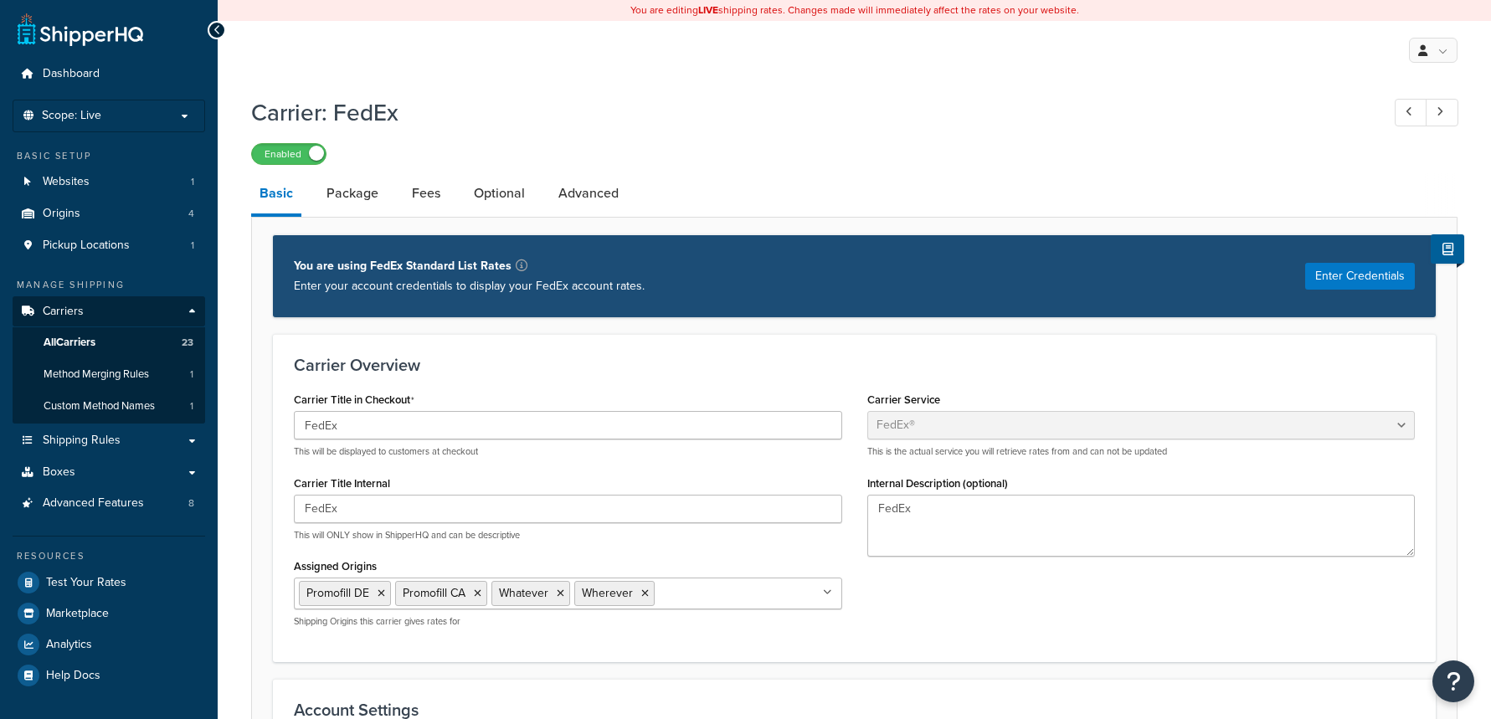
select select "fedEx"
select select "REGULAR_PICKUP"
select select "YOUR_PACKAGING"
click at [419, 178] on link "Fees" at bounding box center [426, 193] width 45 height 40
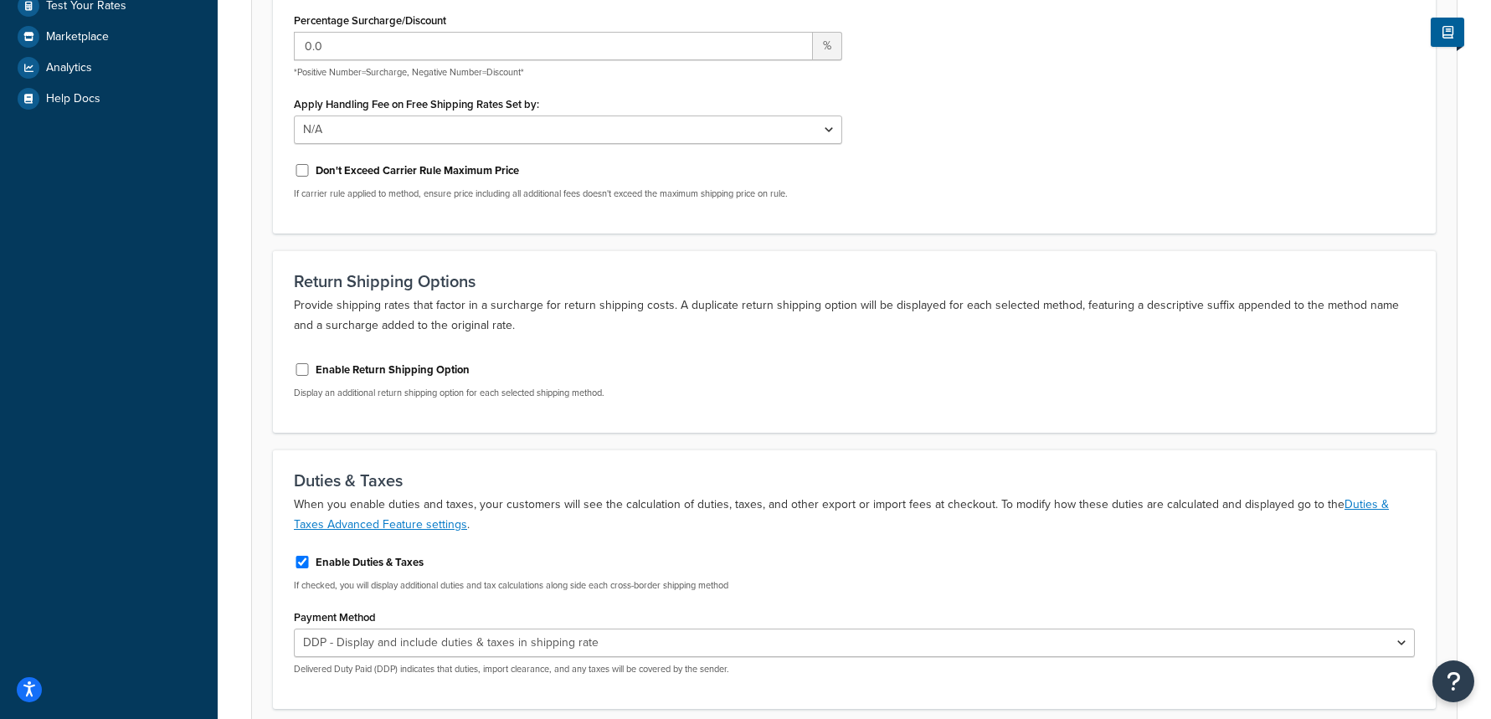
scroll to position [722, 0]
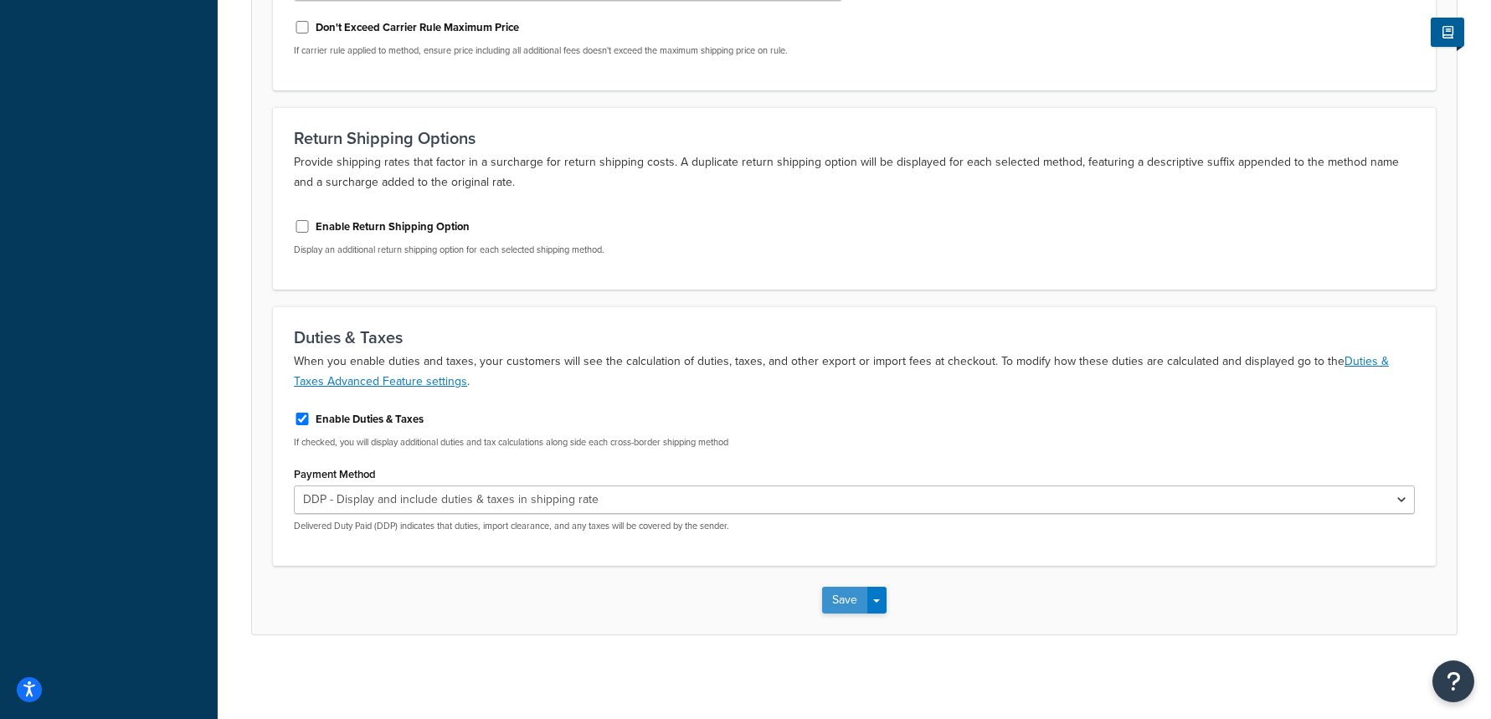
click at [832, 603] on button "Save" at bounding box center [844, 600] width 45 height 27
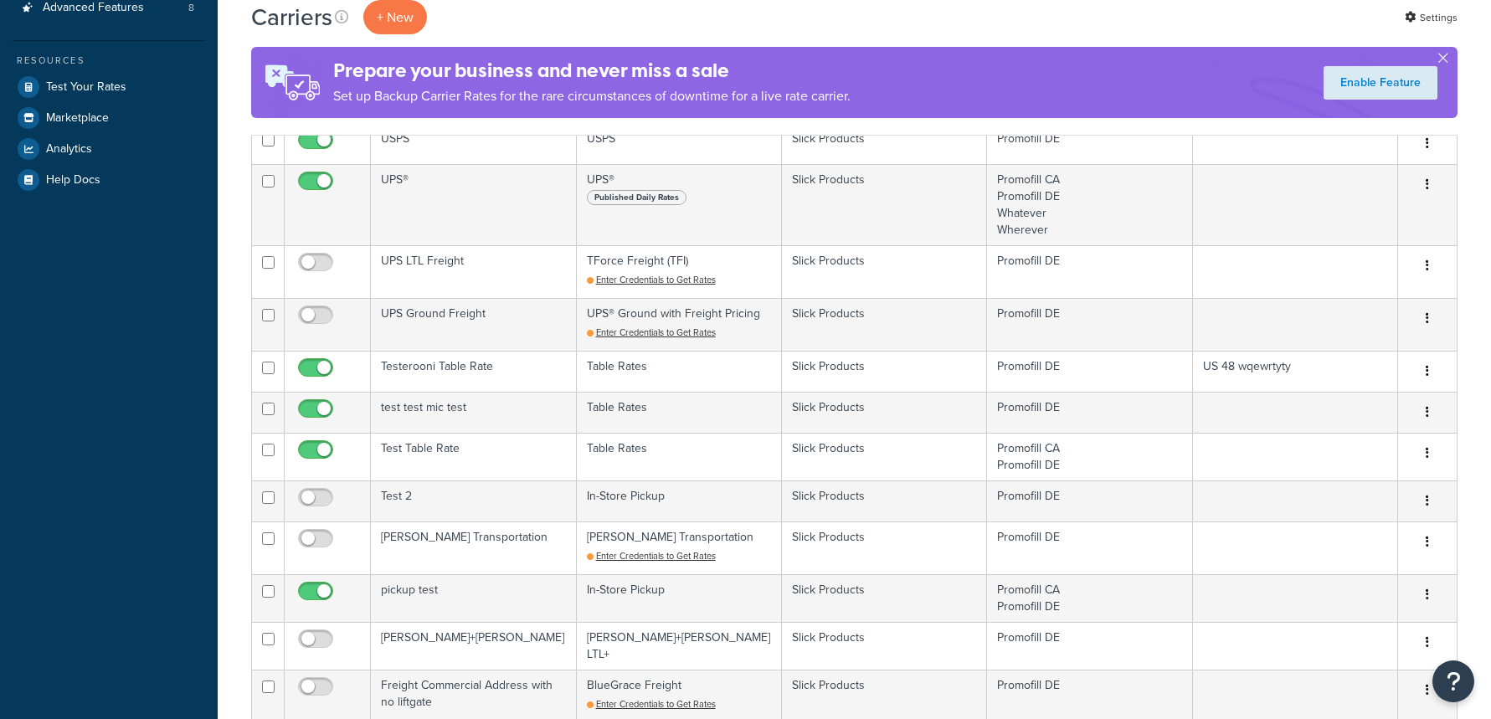
scroll to position [977, 0]
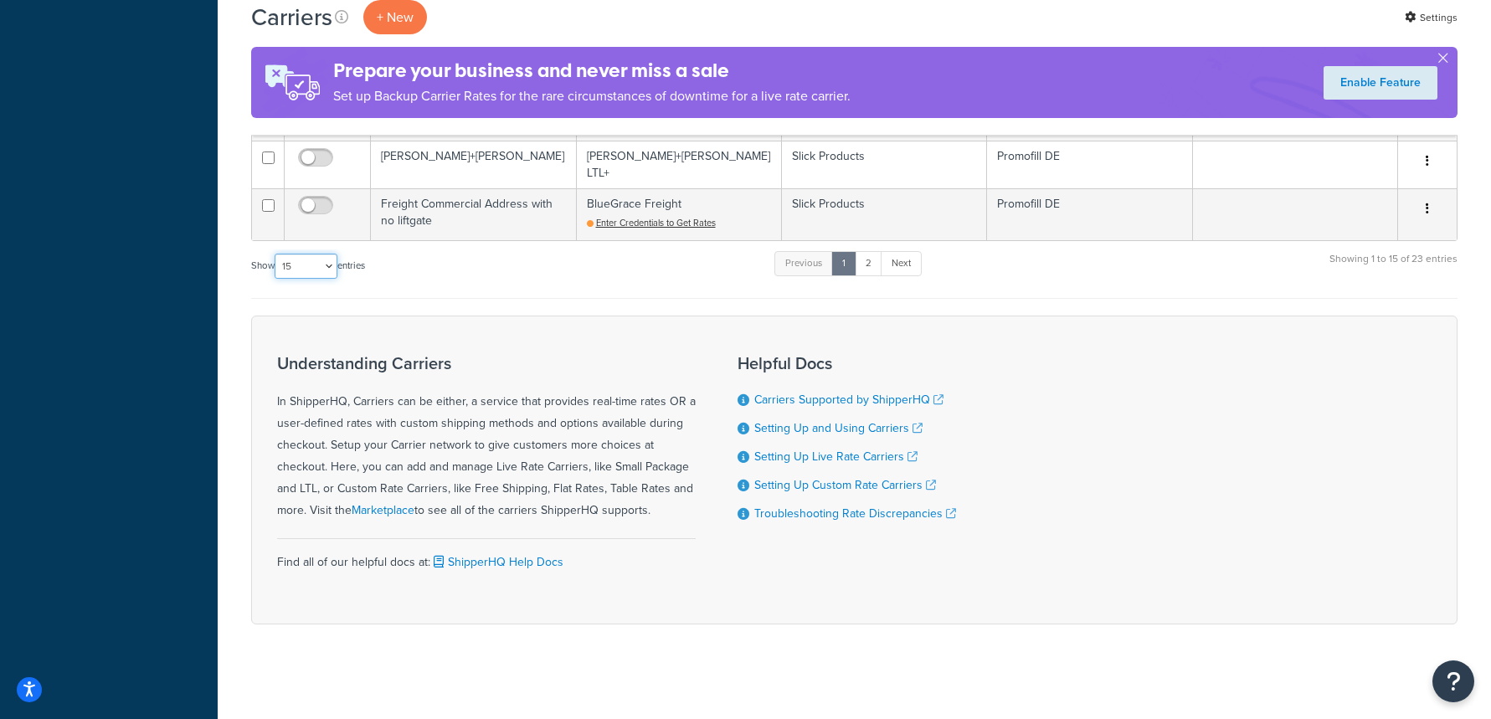
click at [312, 259] on select "10 15 25 50 100" at bounding box center [306, 266] width 63 height 25
select select "50"
click at [276, 279] on select "10 15 25 50 100" at bounding box center [306, 266] width 63 height 25
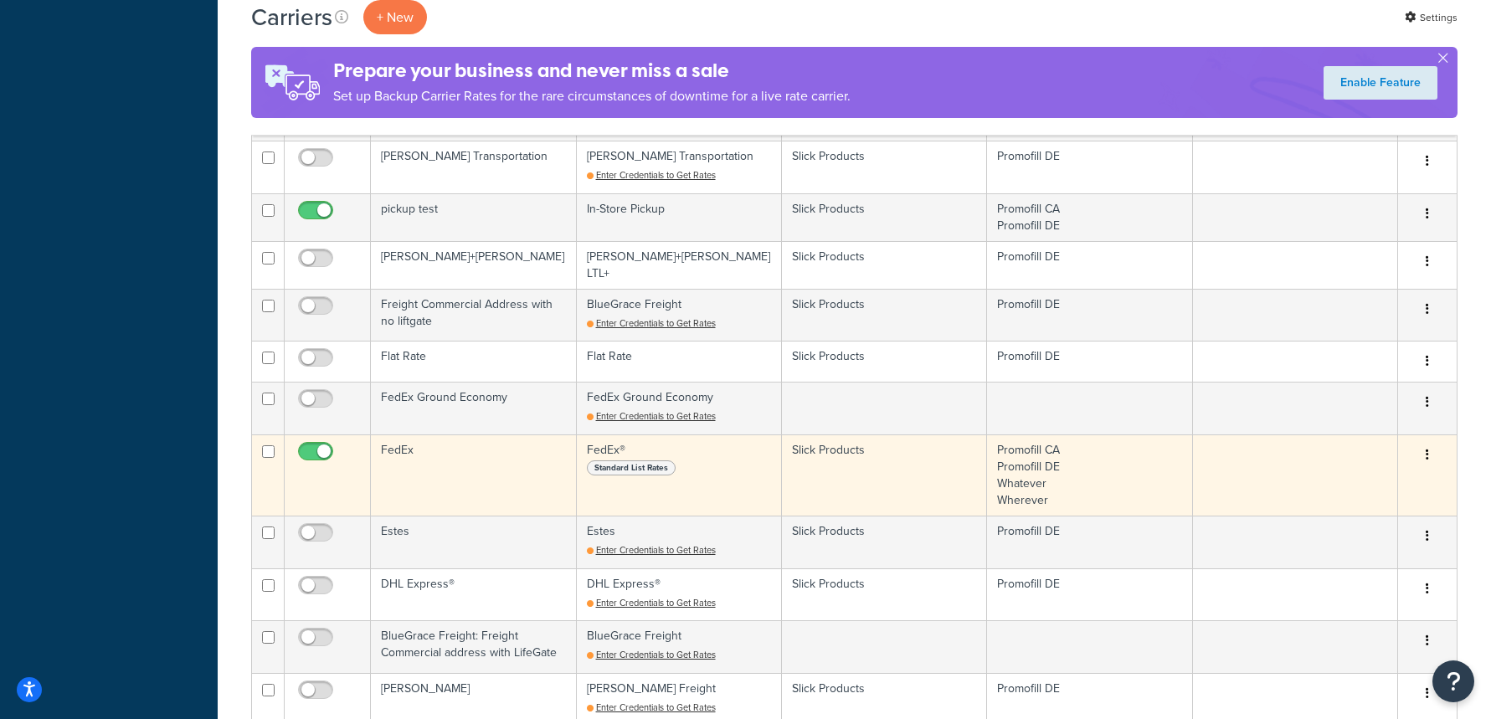
scroll to position [0, 0]
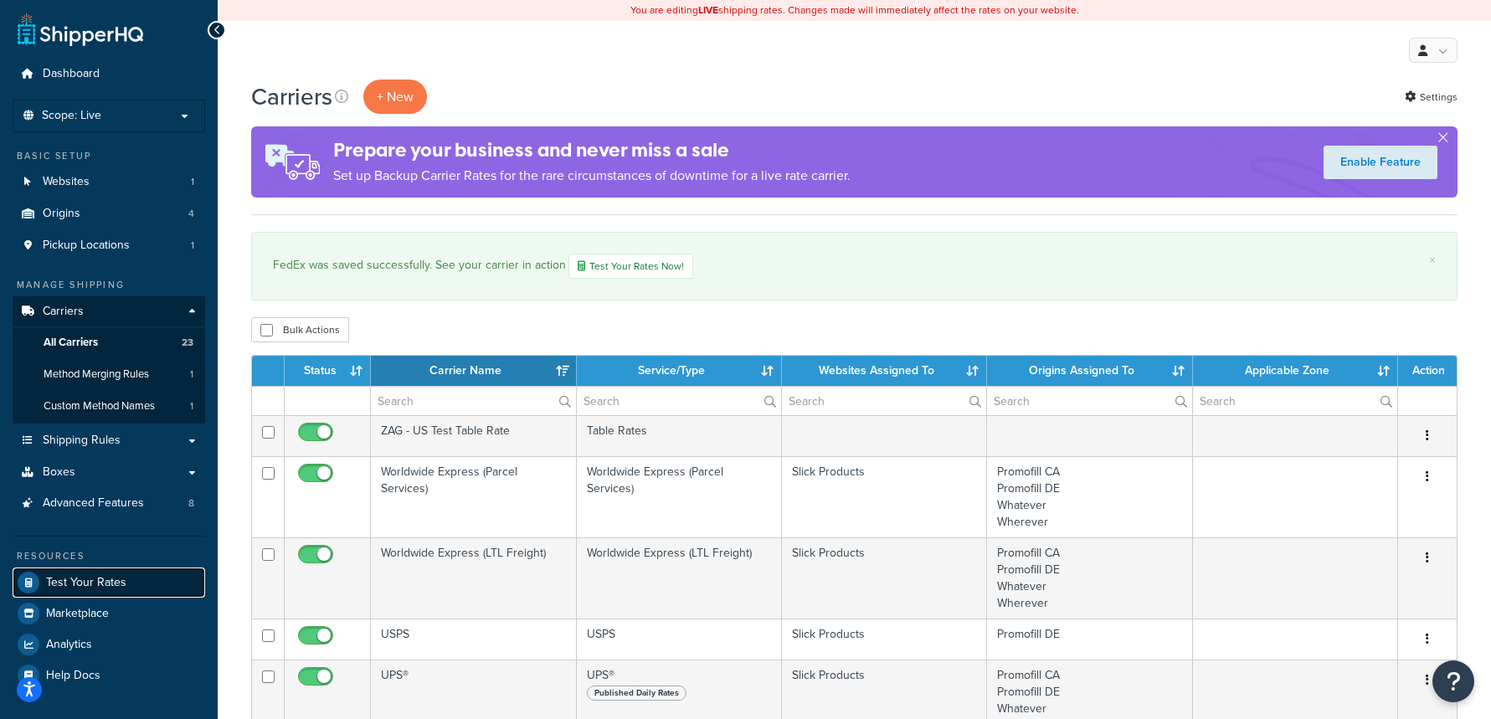
click at [82, 576] on span "Test Your Rates" at bounding box center [86, 583] width 80 height 14
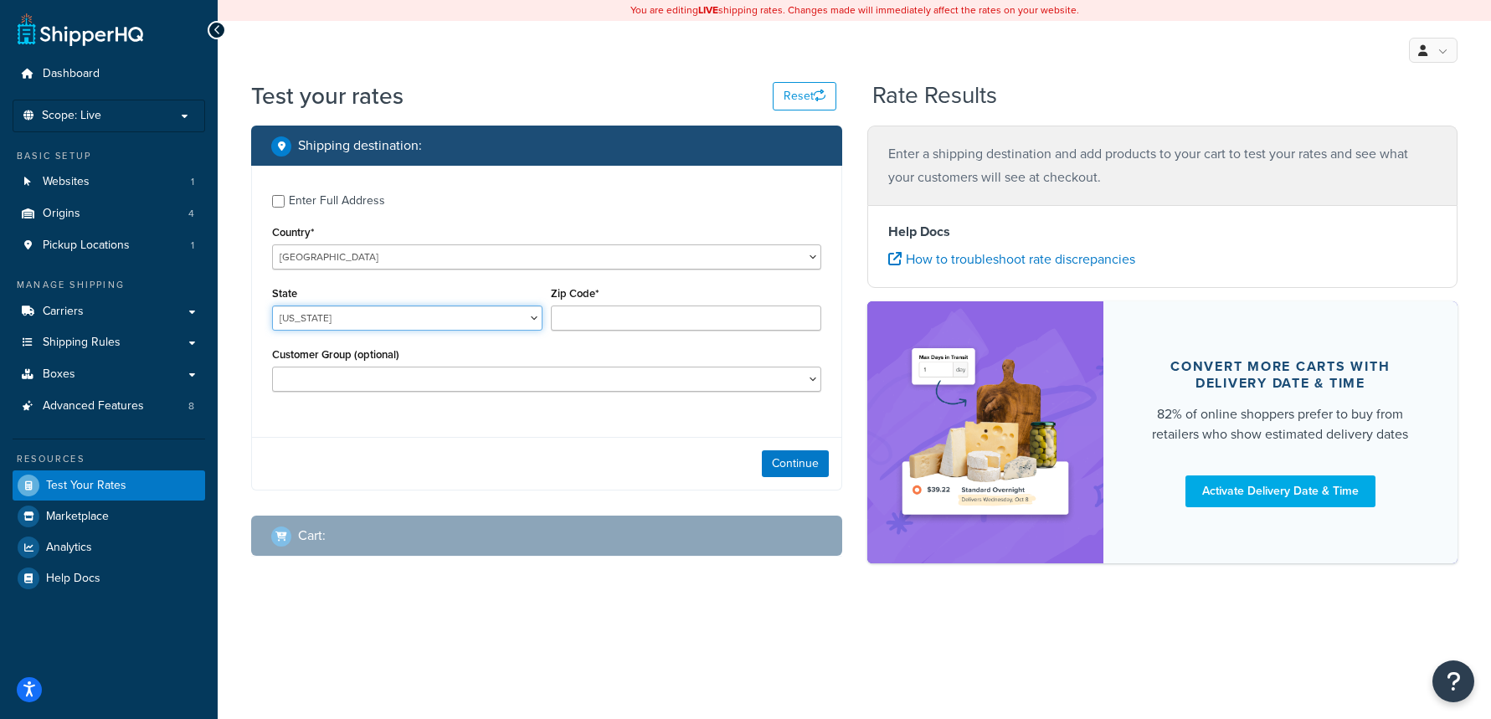
click at [415, 322] on select "Alabama Alaska American Samoa Arizona Arkansas Armed Forces Americas Armed Forc…" at bounding box center [407, 318] width 270 height 25
click at [409, 260] on select "United States United Kingdom Afghanistan Åland Islands Albania Algeria American…" at bounding box center [546, 257] width 549 height 25
click at [272, 245] on select "United States United Kingdom Afghanistan Åland Islands Albania Algeria American…" at bounding box center [546, 257] width 549 height 25
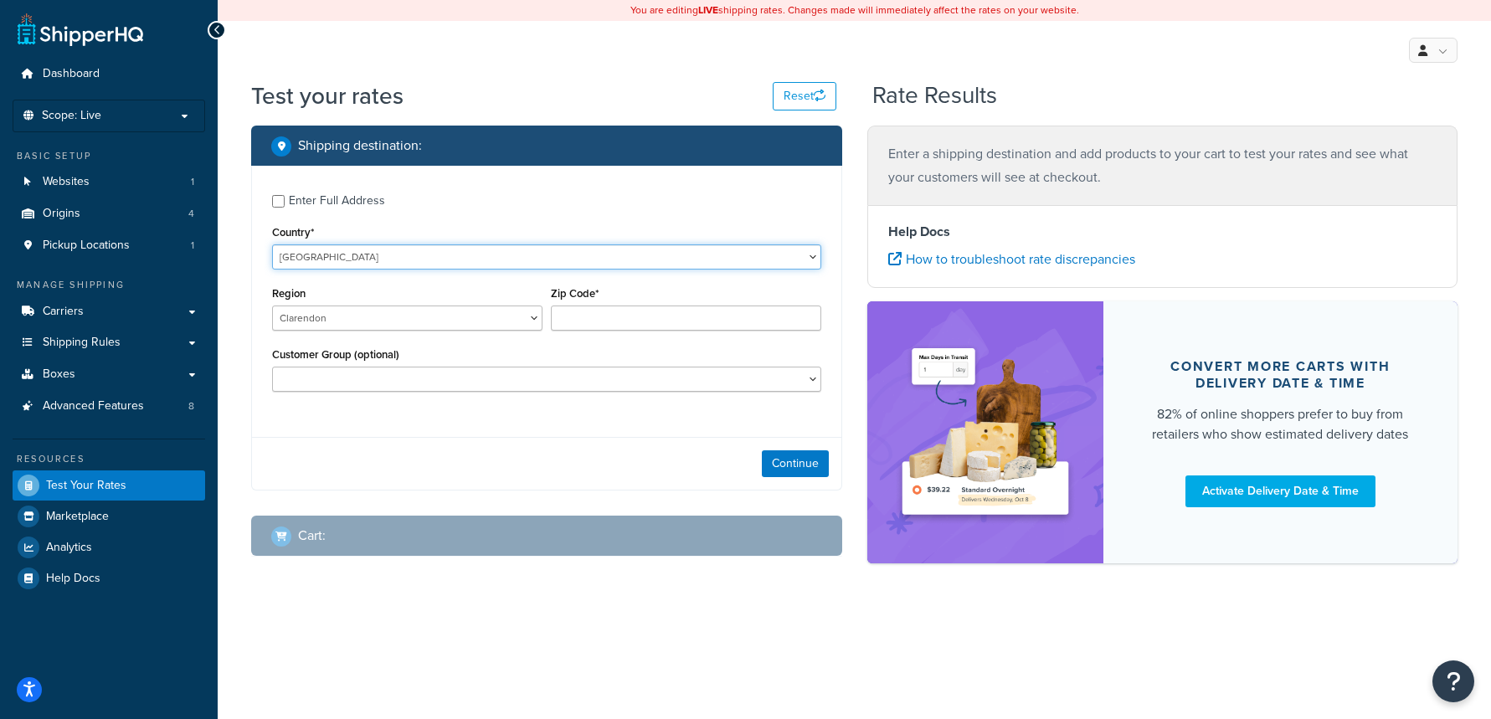
click at [409, 260] on select "United States United Kingdom Afghanistan Åland Islands Albania Algeria American…" at bounding box center [546, 257] width 549 height 25
select select "JP"
click at [272, 245] on select "United States United Kingdom Afghanistan Åland Islands Albania Algeria American…" at bounding box center [546, 257] width 549 height 25
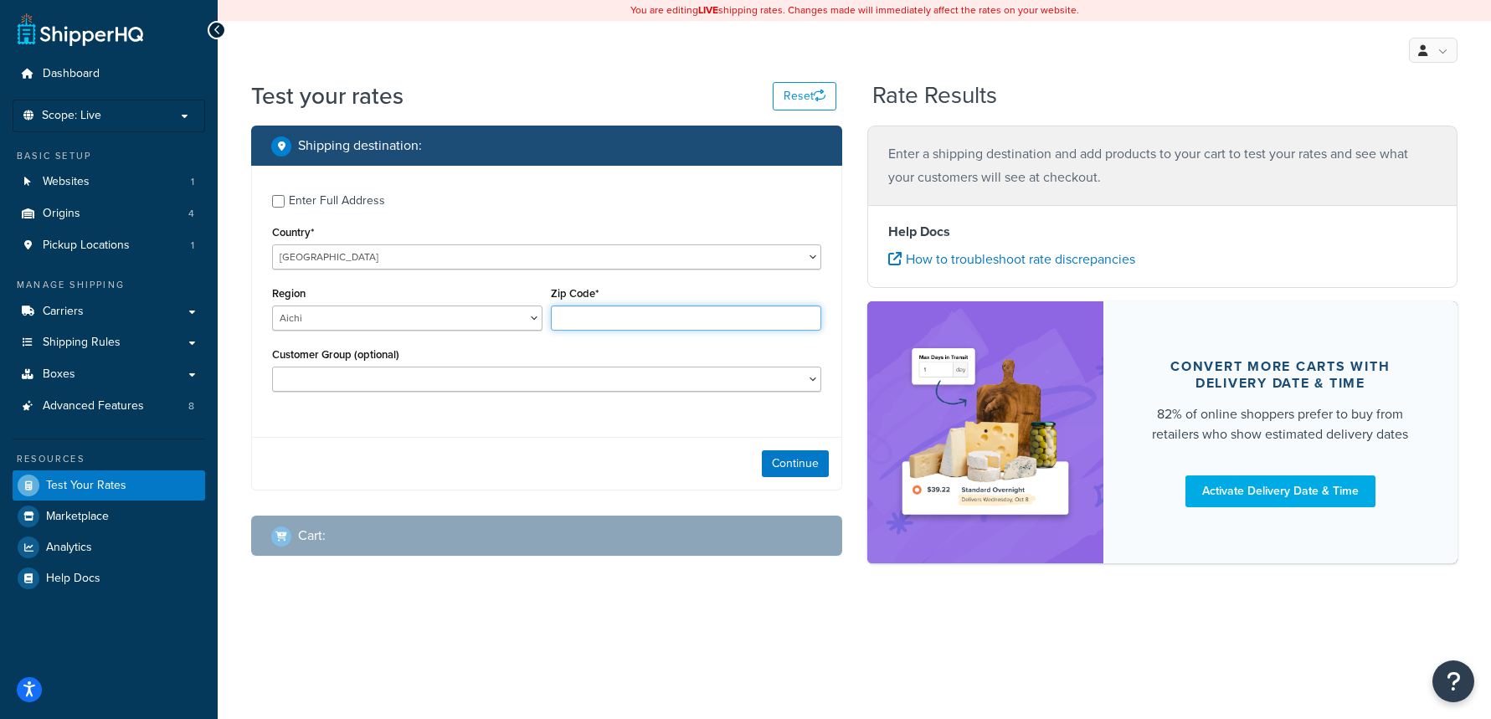
click at [642, 317] on input "Zip Code*" at bounding box center [686, 318] width 270 height 25
paste input "496-0000"
type input "496-0000"
click at [823, 466] on button "Continue" at bounding box center [795, 464] width 67 height 27
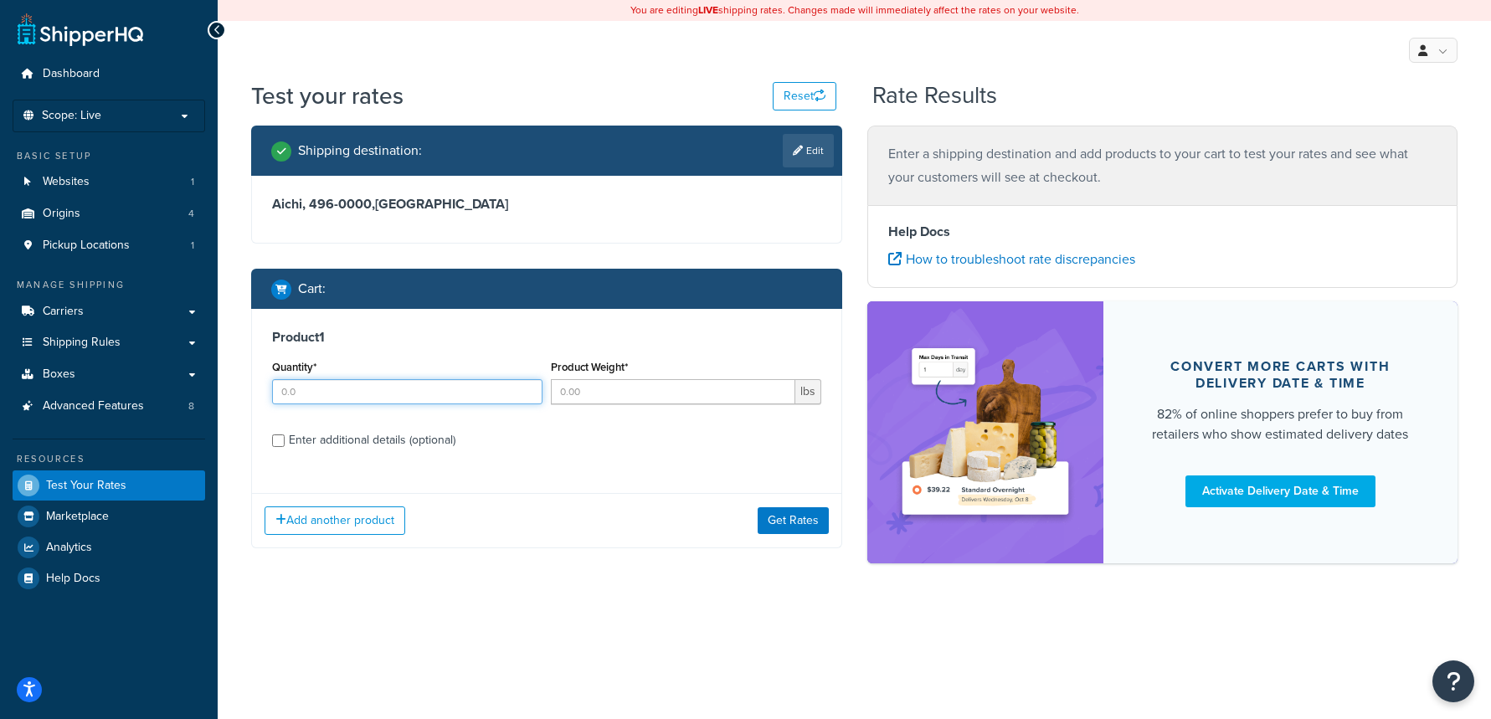
click at [399, 399] on input "Quantity*" at bounding box center [407, 391] width 270 height 25
type input "1"
click at [592, 394] on input "Product Weight*" at bounding box center [673, 391] width 245 height 25
type input "5"
click at [782, 516] on button "Get Rates" at bounding box center [793, 520] width 71 height 27
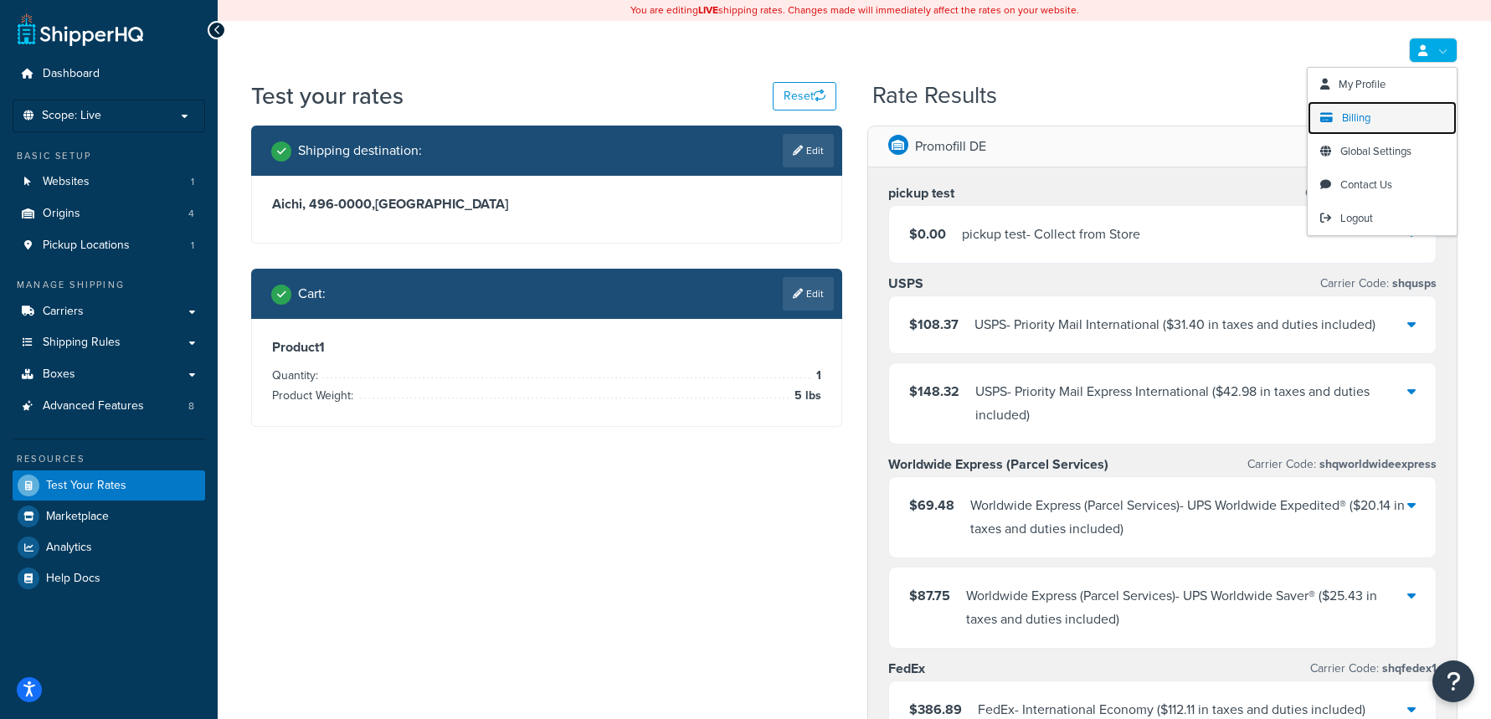
click at [1382, 129] on link "Billing" at bounding box center [1382, 117] width 149 height 33
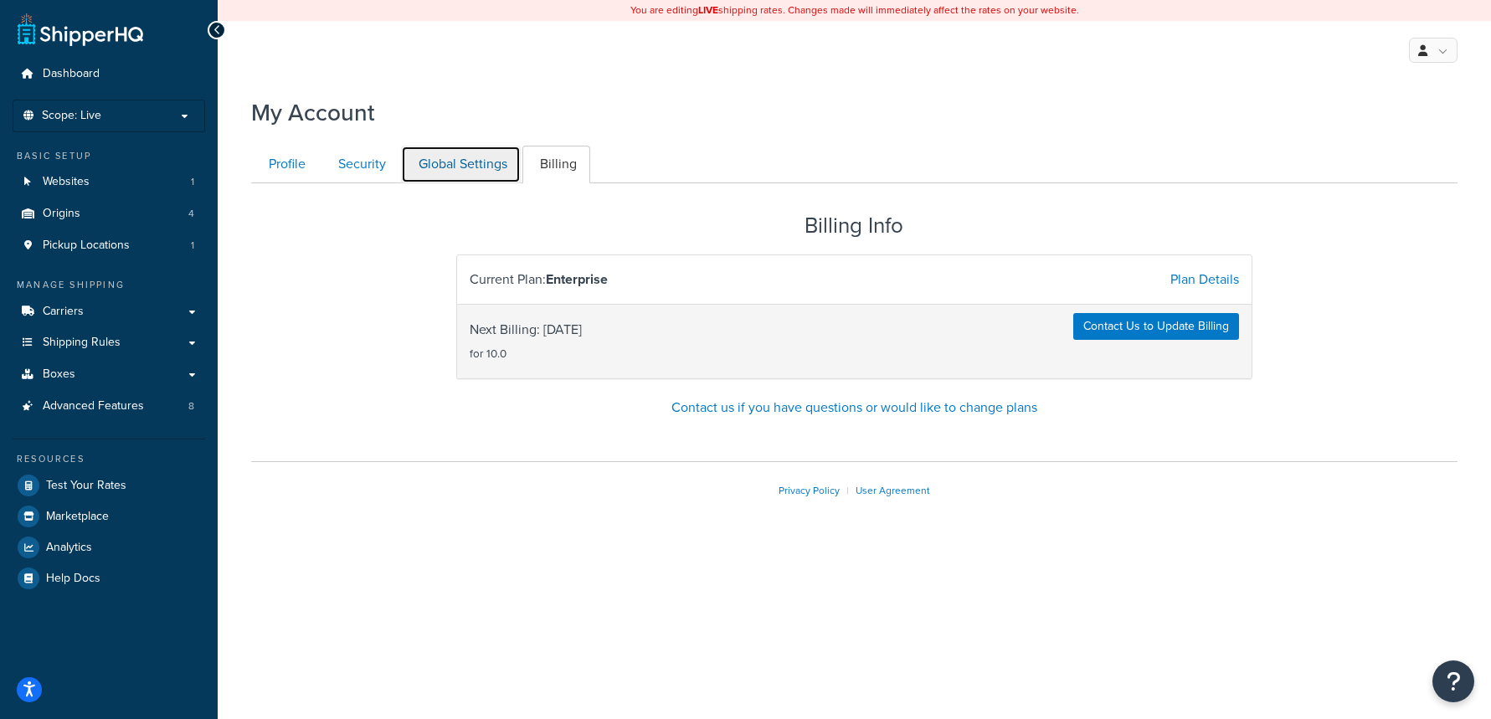
click at [427, 167] on link "Global Settings" at bounding box center [461, 165] width 120 height 38
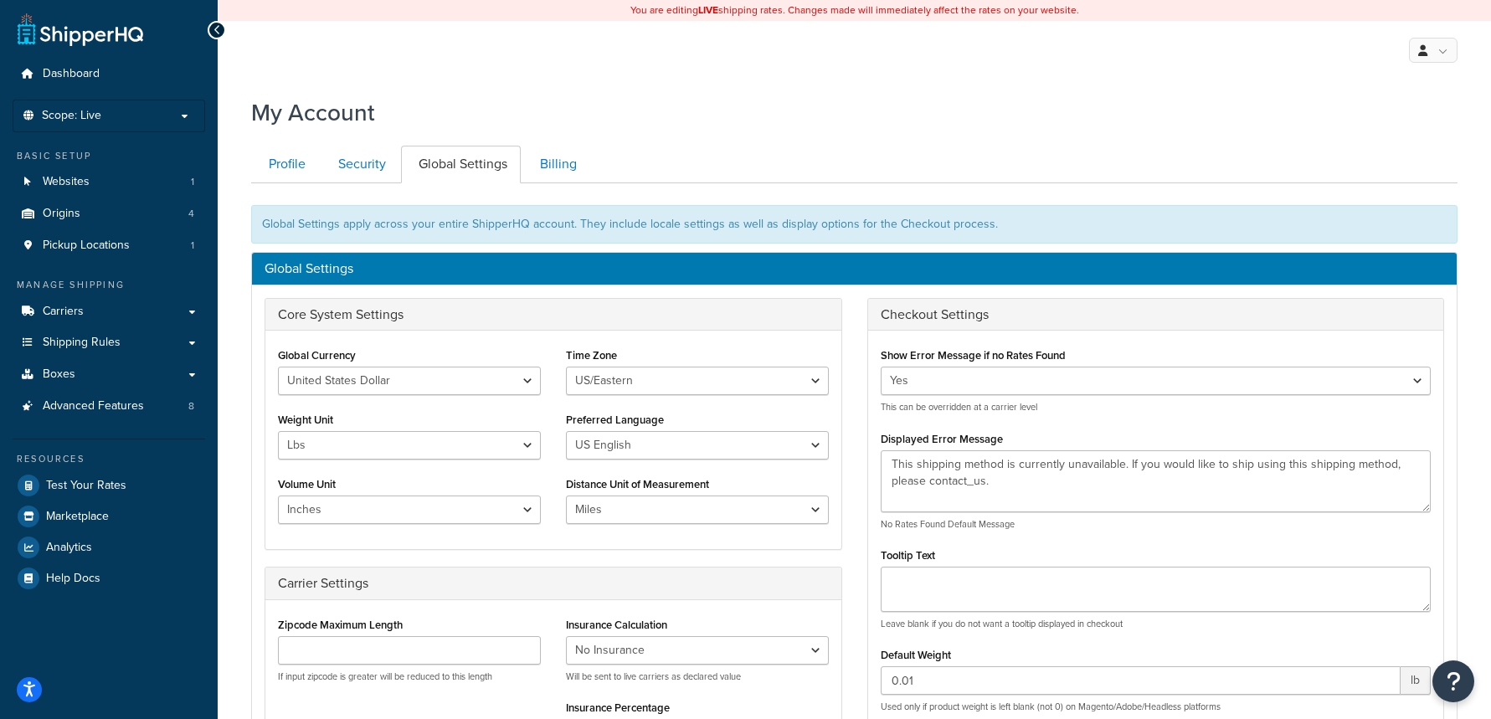
scroll to position [184, 0]
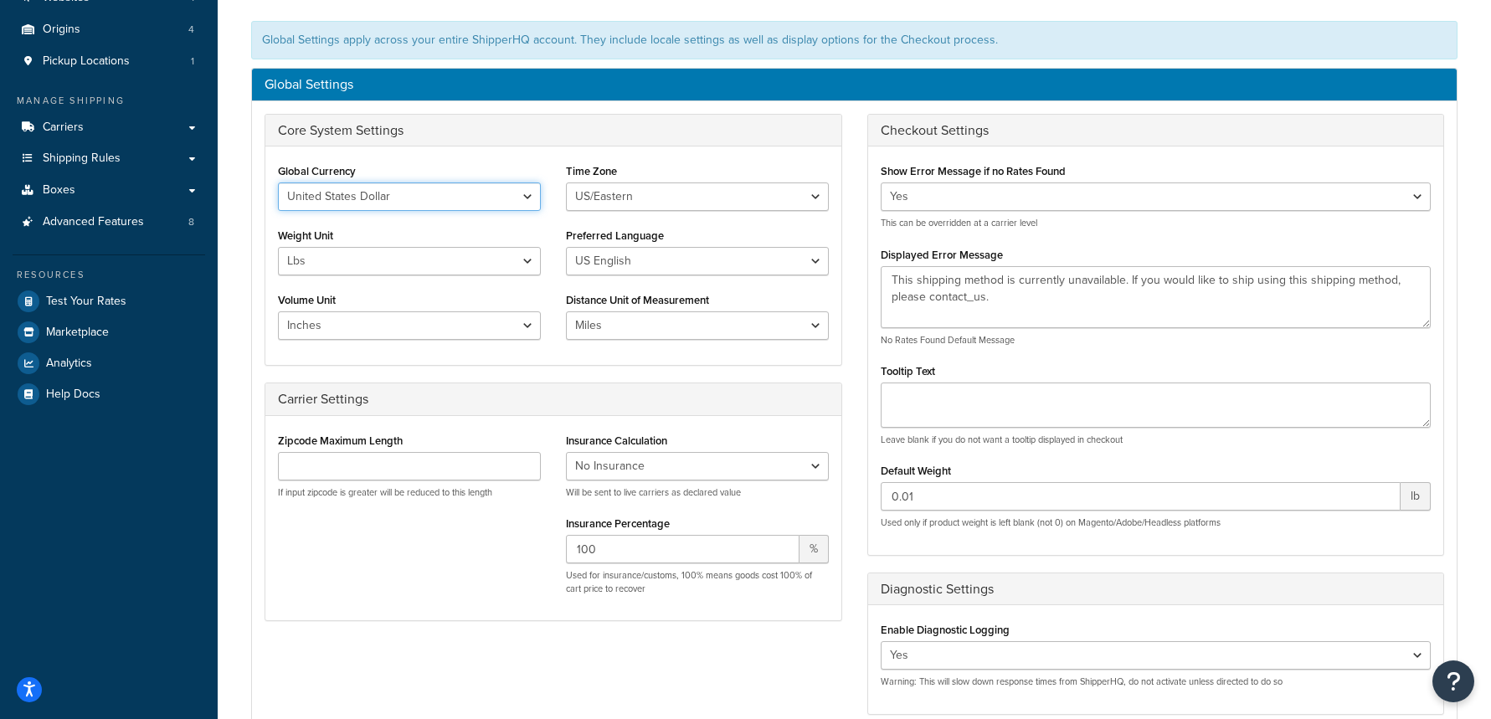
click at [427, 198] on select "United States Dollar Euro British Pound Australian Dollar Canadian Dollar Japan…" at bounding box center [409, 197] width 263 height 28
select select "GBP"
click at [278, 183] on select "United States Dollar Euro British Pound Australian Dollar Canadian Dollar Japan…" at bounding box center [409, 197] width 263 height 28
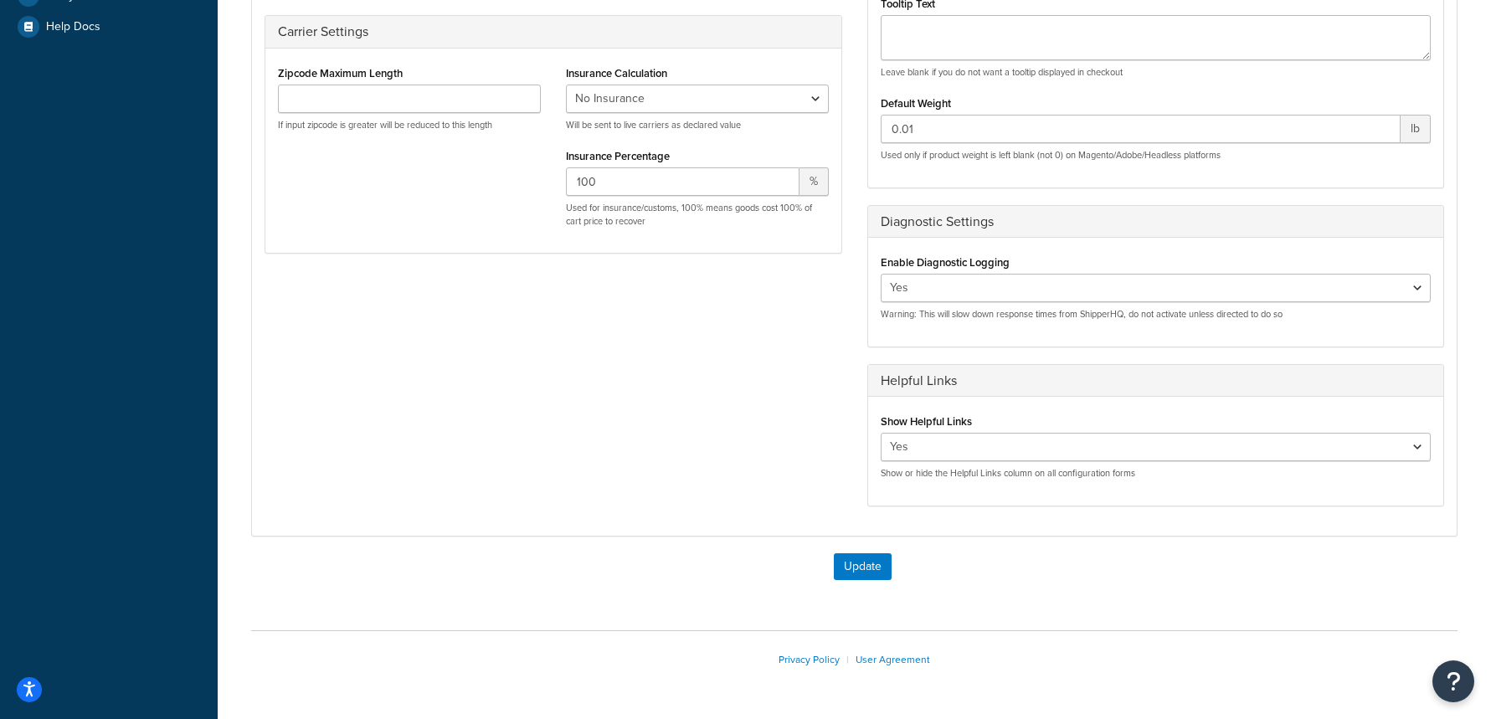
scroll to position [605, 0]
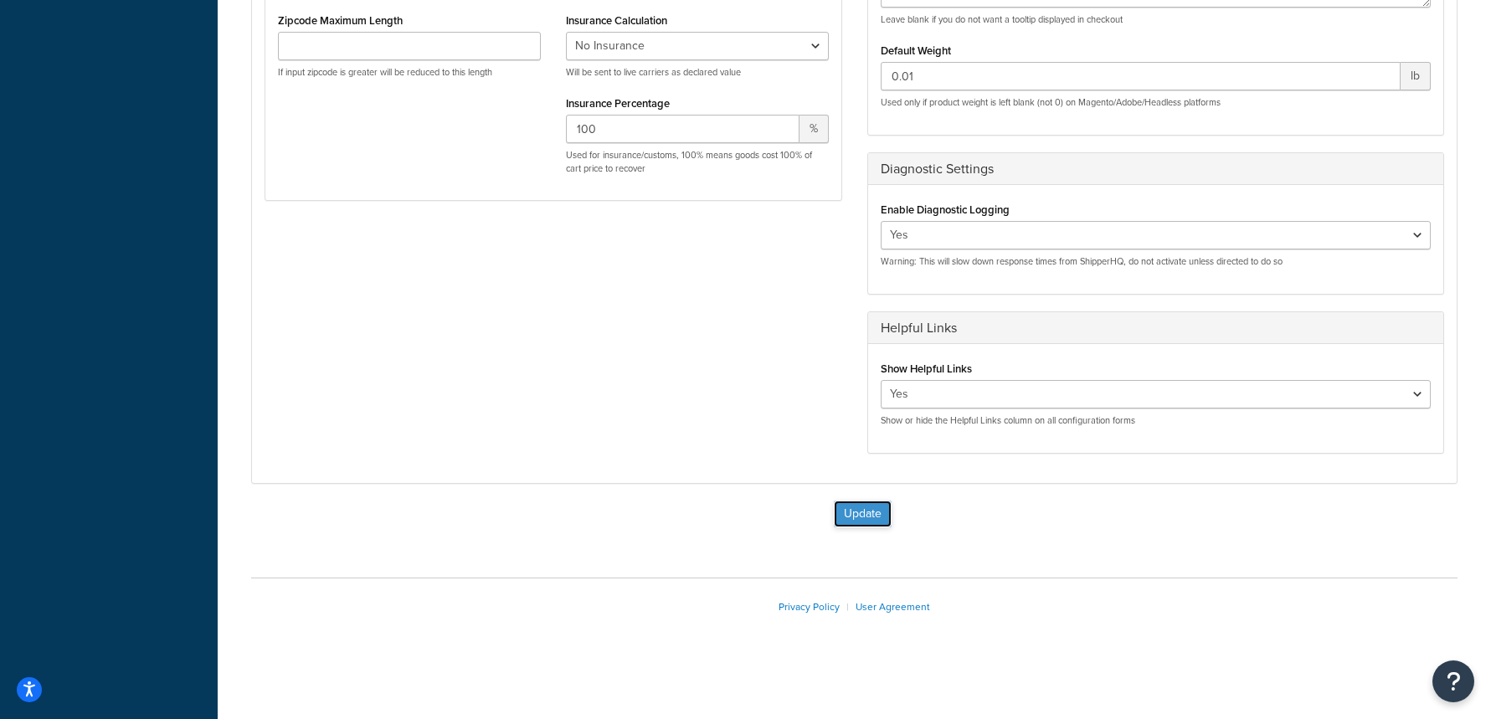
click at [879, 508] on button "Update" at bounding box center [863, 514] width 58 height 27
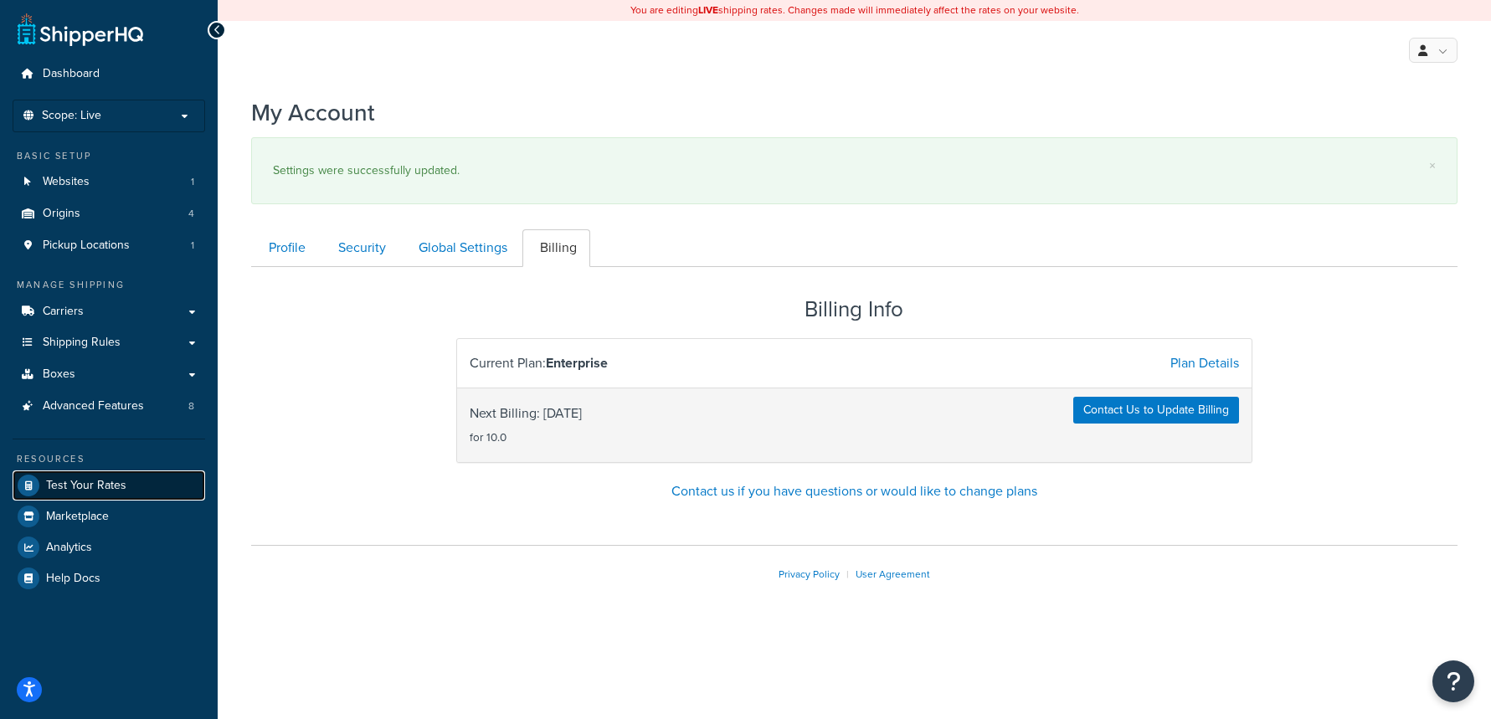
click at [157, 477] on link "Test Your Rates" at bounding box center [109, 486] width 193 height 30
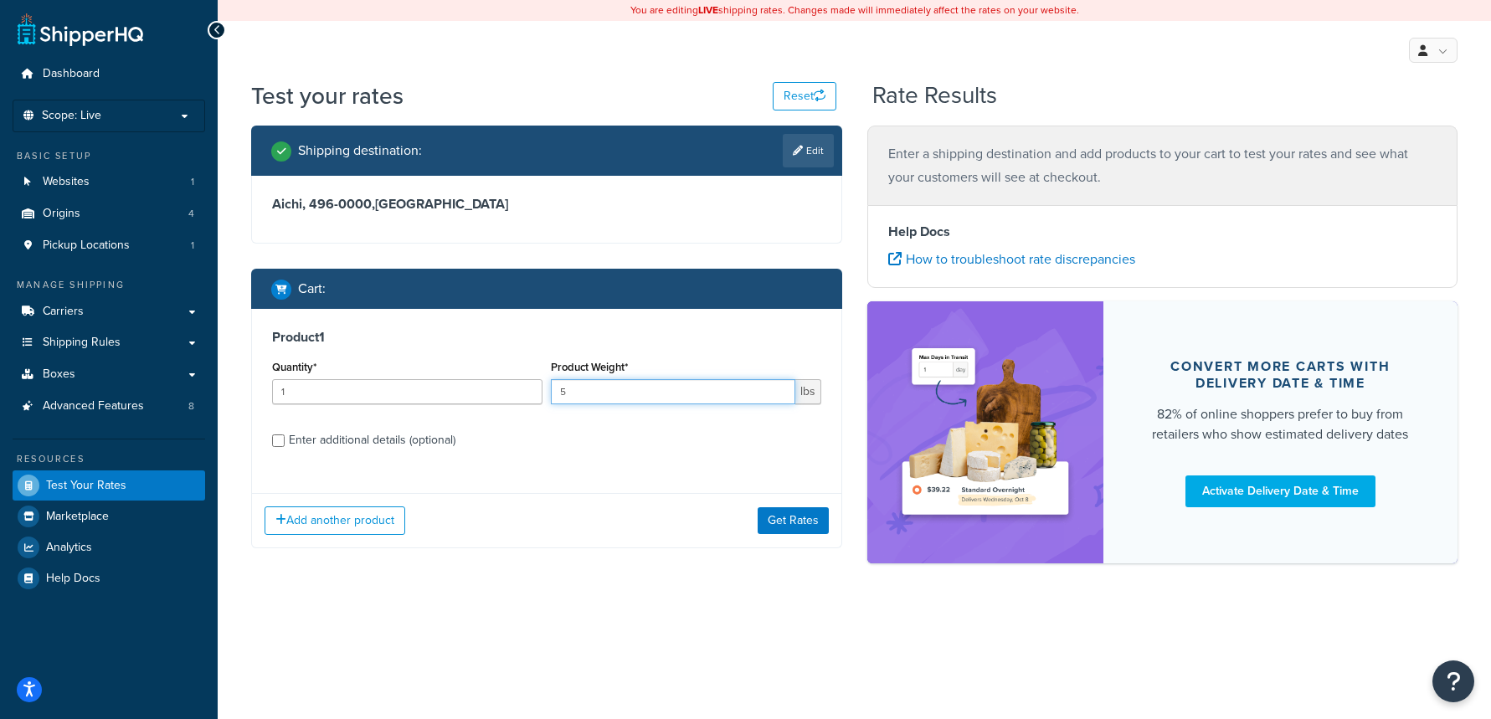
click at [667, 392] on input "5" at bounding box center [673, 391] width 245 height 25
type input "8"
click at [782, 511] on button "Get Rates" at bounding box center [793, 520] width 71 height 27
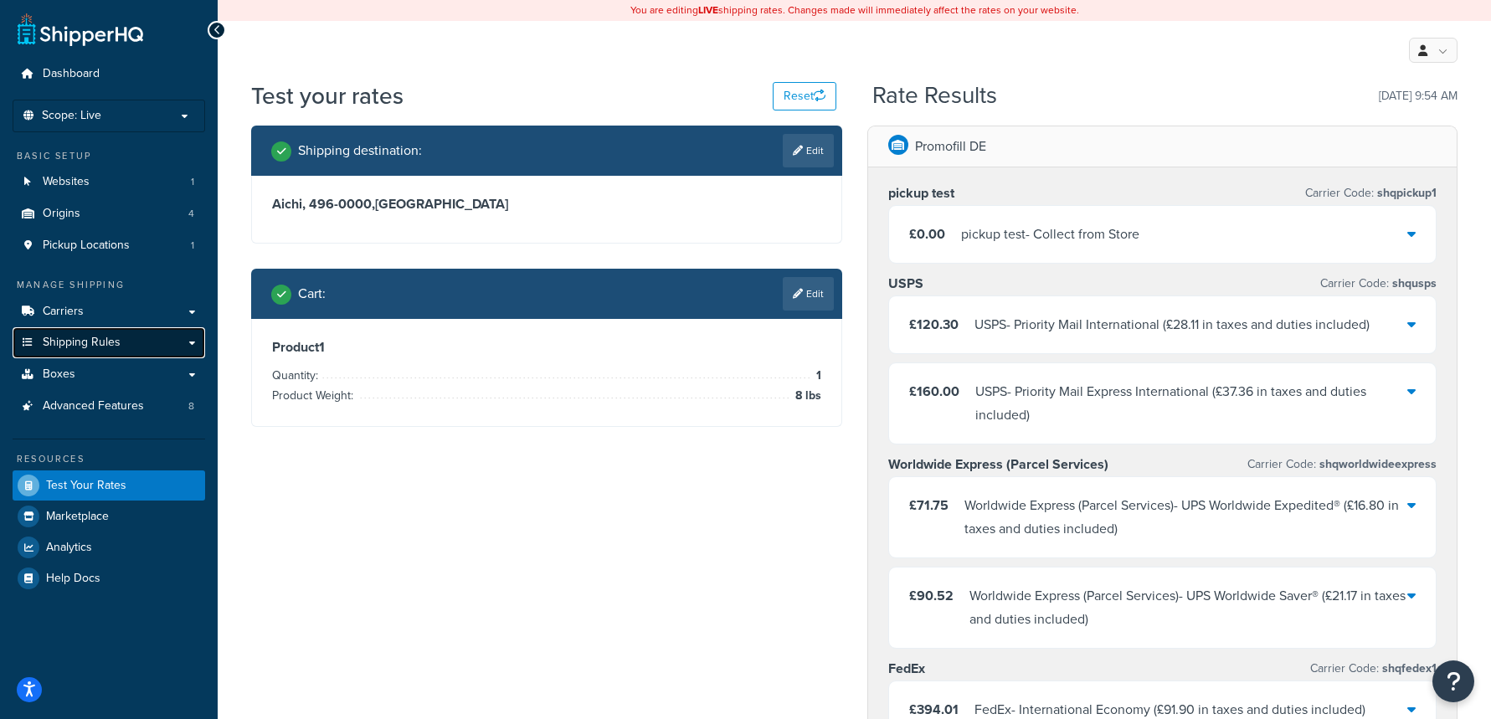
click at [122, 339] on link "Shipping Rules" at bounding box center [109, 342] width 193 height 31
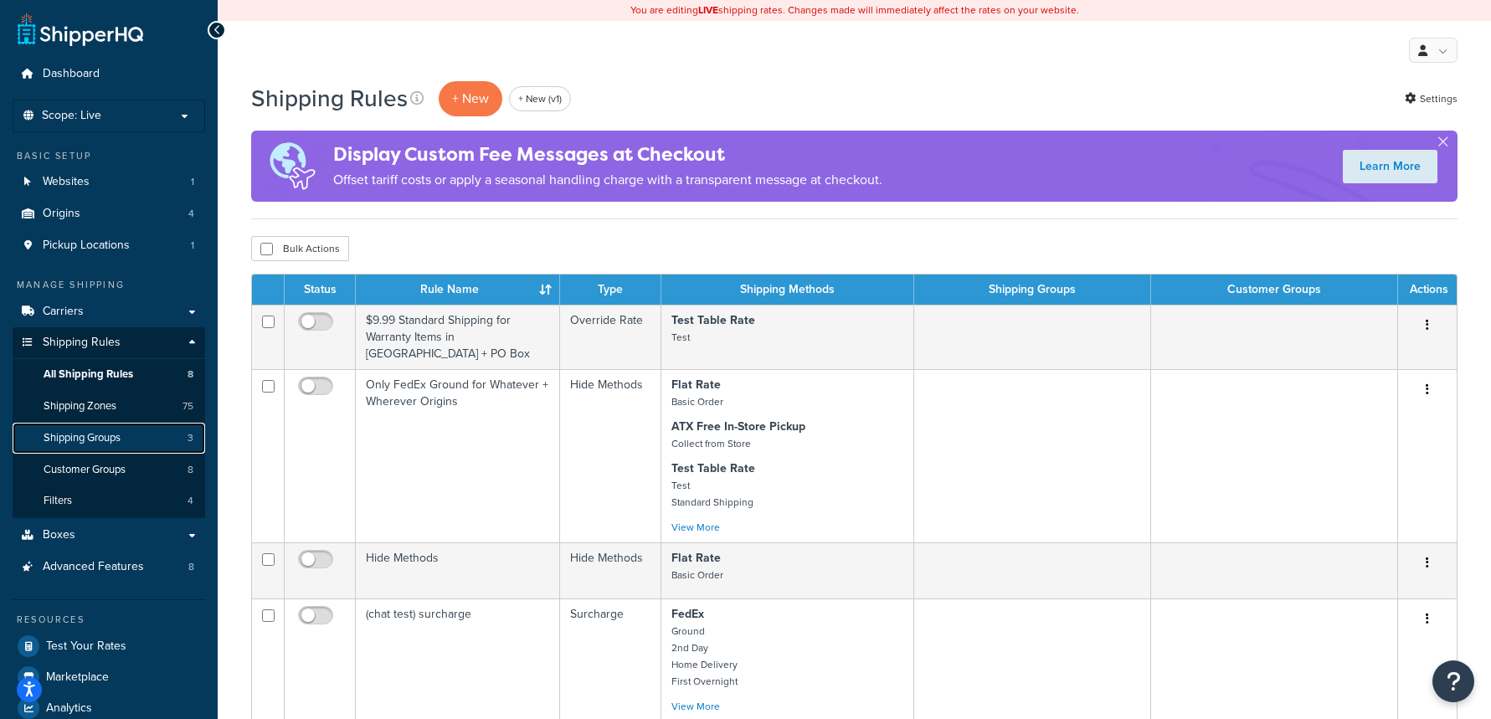
click at [155, 443] on link "Shipping Groups 3" at bounding box center [109, 438] width 193 height 31
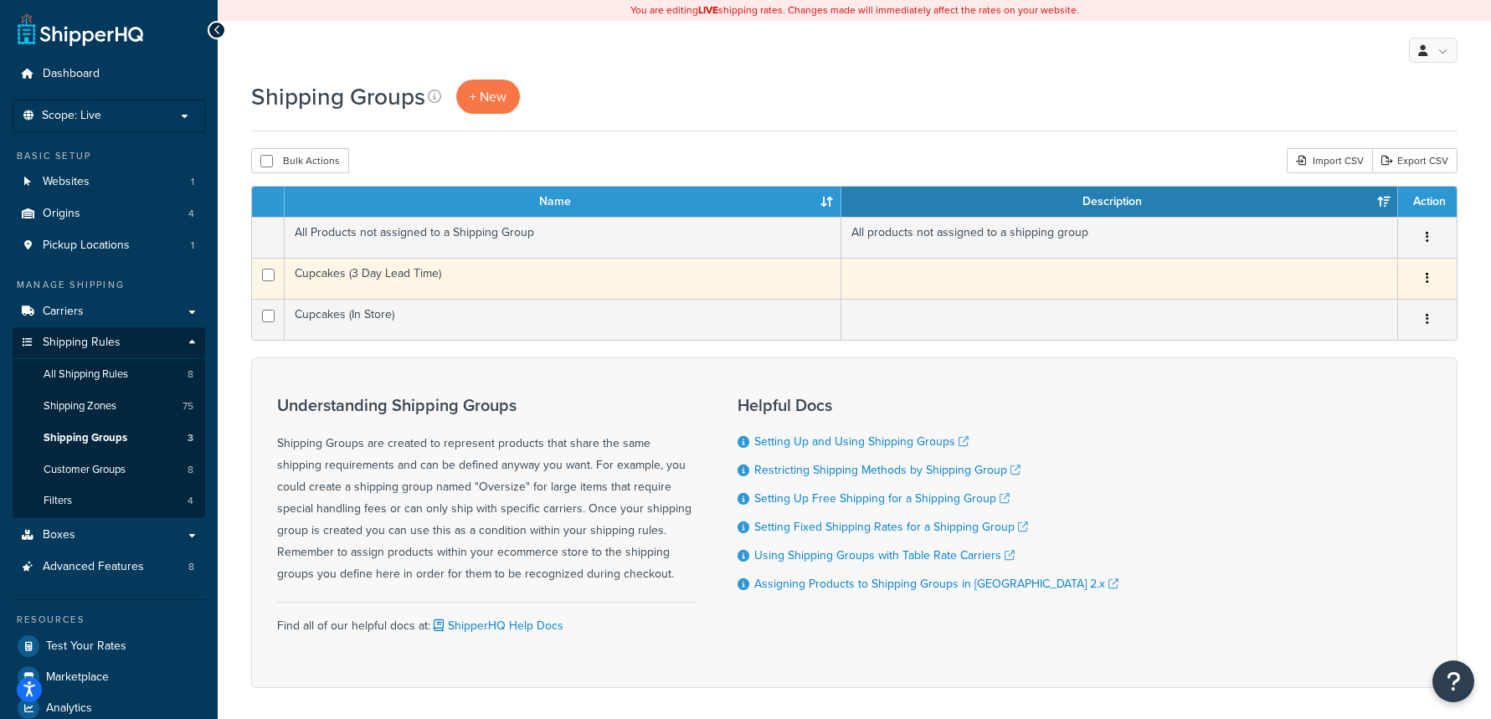
click at [626, 281] on td "Cupcakes (3 Day Lead Time)" at bounding box center [563, 278] width 557 height 41
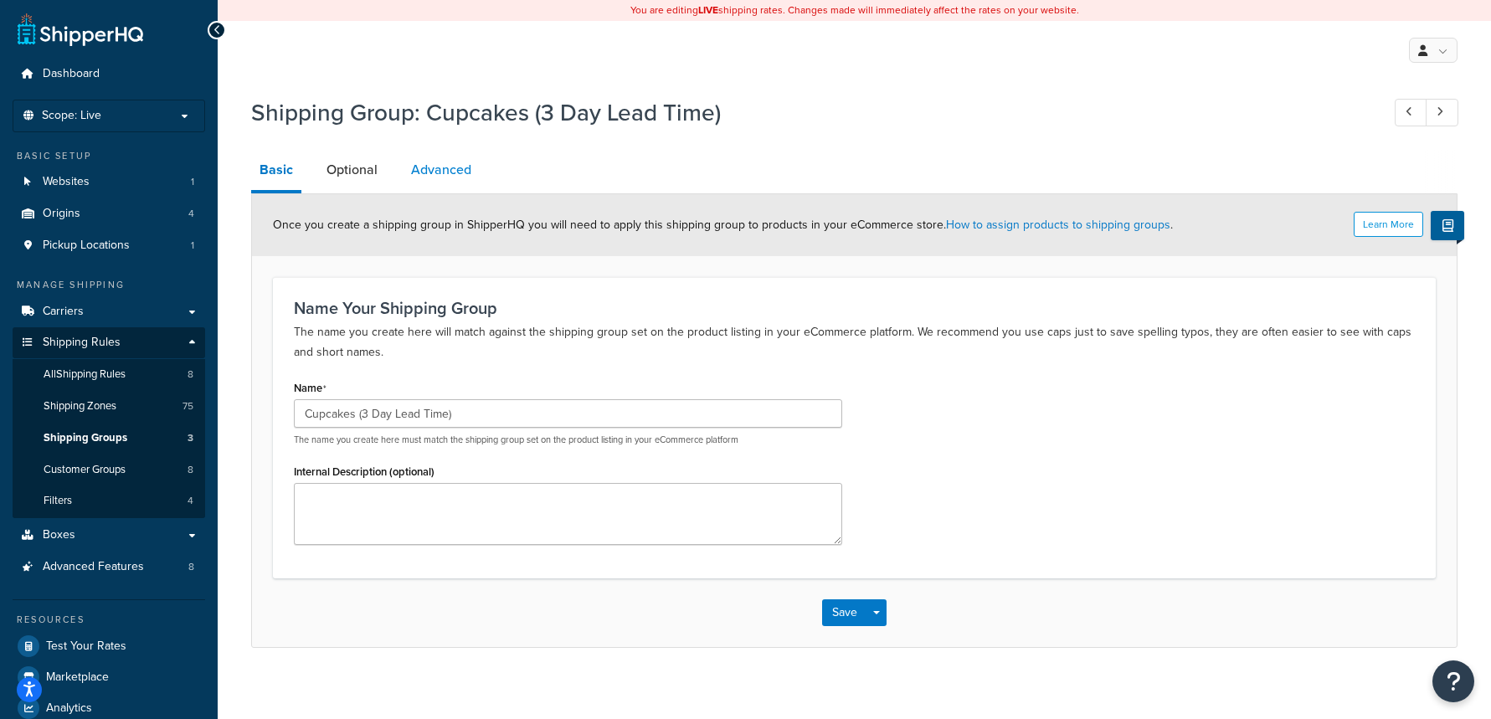
click at [466, 163] on link "Advanced" at bounding box center [441, 170] width 77 height 40
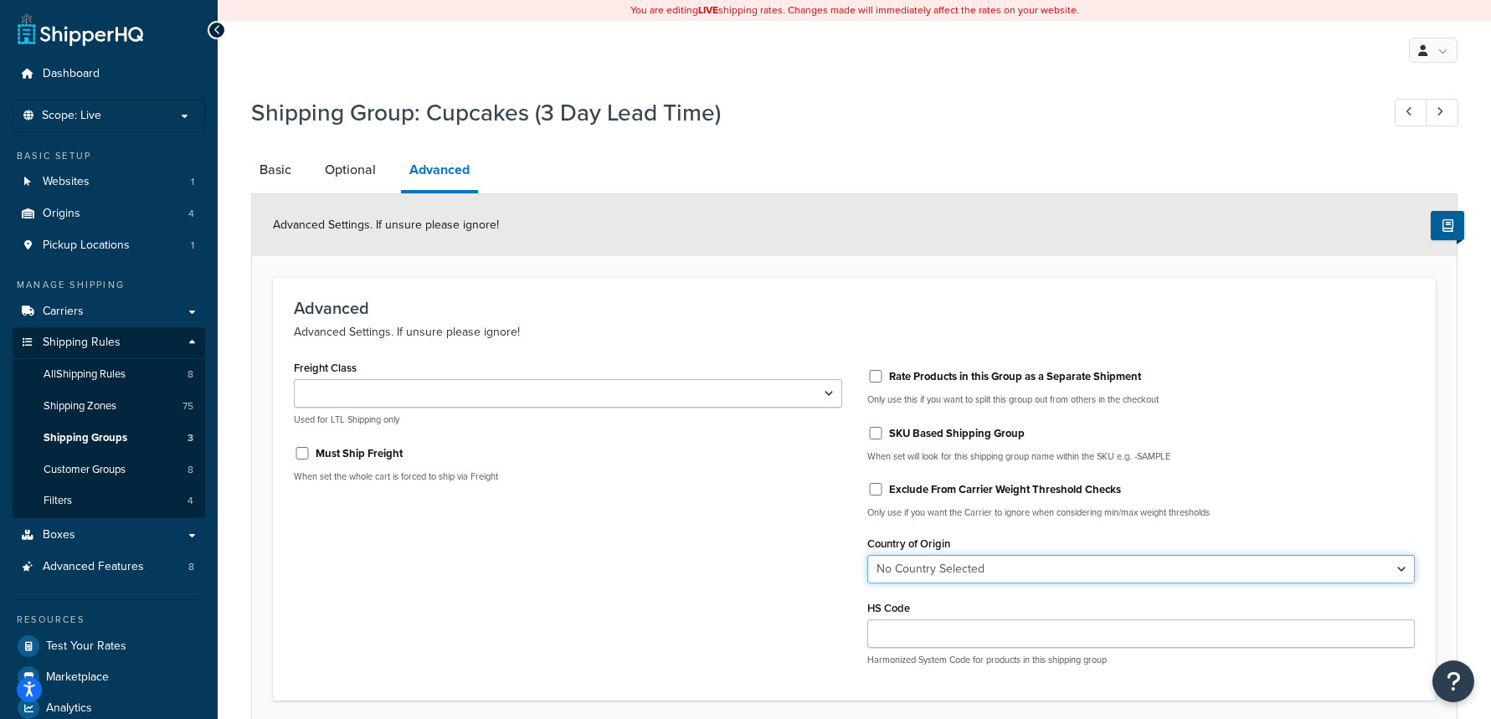
click at [1126, 570] on select "No Country Selected [GEOGRAPHIC_DATA] [GEOGRAPHIC_DATA] [GEOGRAPHIC_DATA] [GEOG…" at bounding box center [1142, 569] width 548 height 28
click at [868, 557] on select "No Country Selected [GEOGRAPHIC_DATA] [GEOGRAPHIC_DATA] [GEOGRAPHIC_DATA] [GEOG…" at bounding box center [1142, 569] width 548 height 28
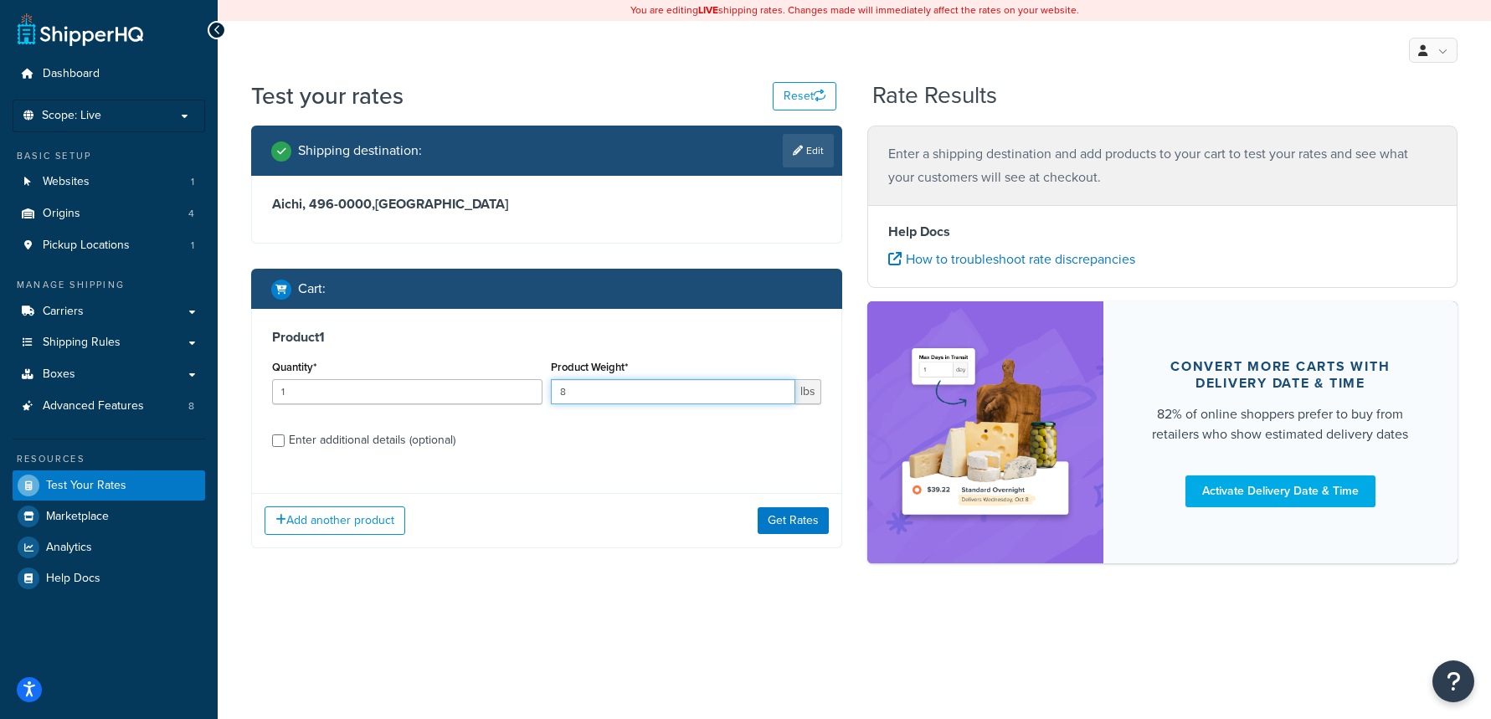
click at [664, 380] on input "8" at bounding box center [673, 391] width 245 height 25
click at [806, 518] on button "Get Rates" at bounding box center [793, 520] width 71 height 27
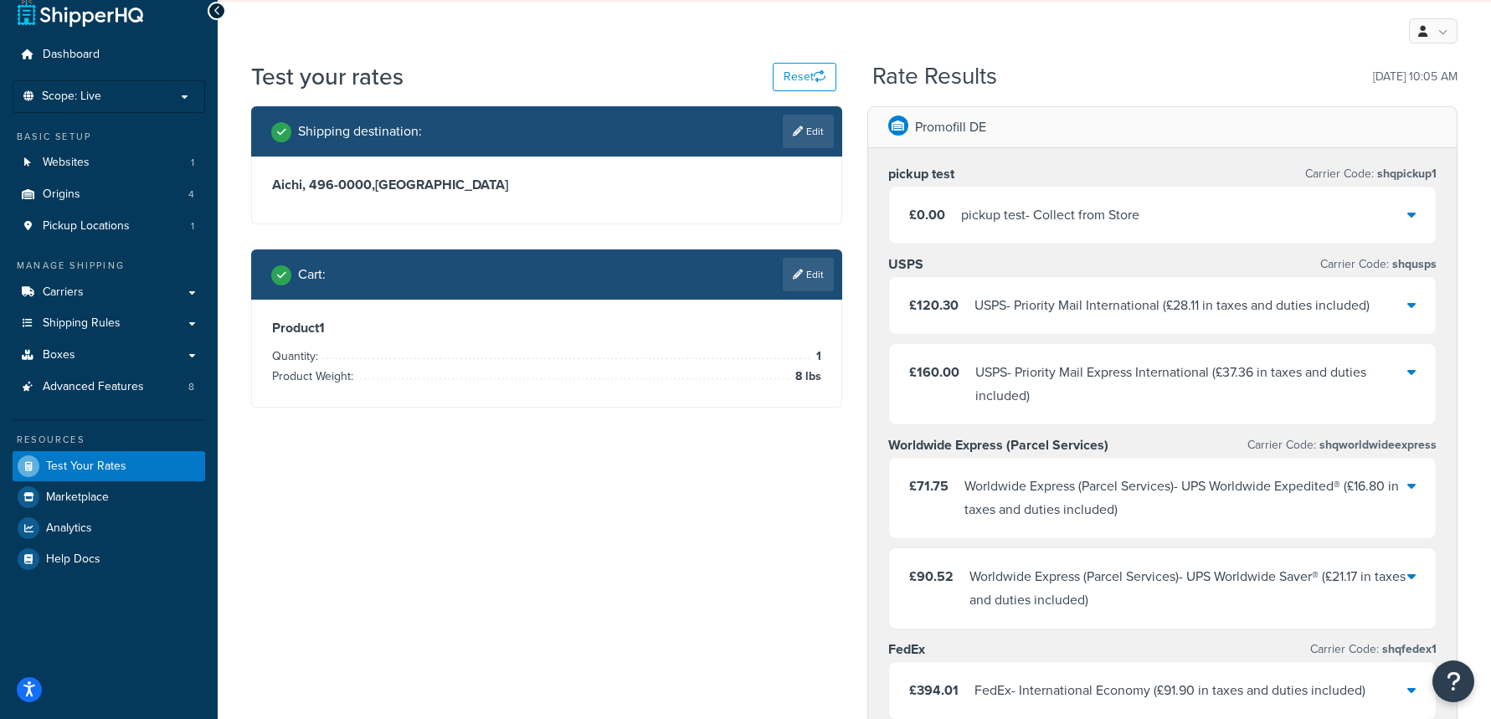
scroll to position [23, 0]
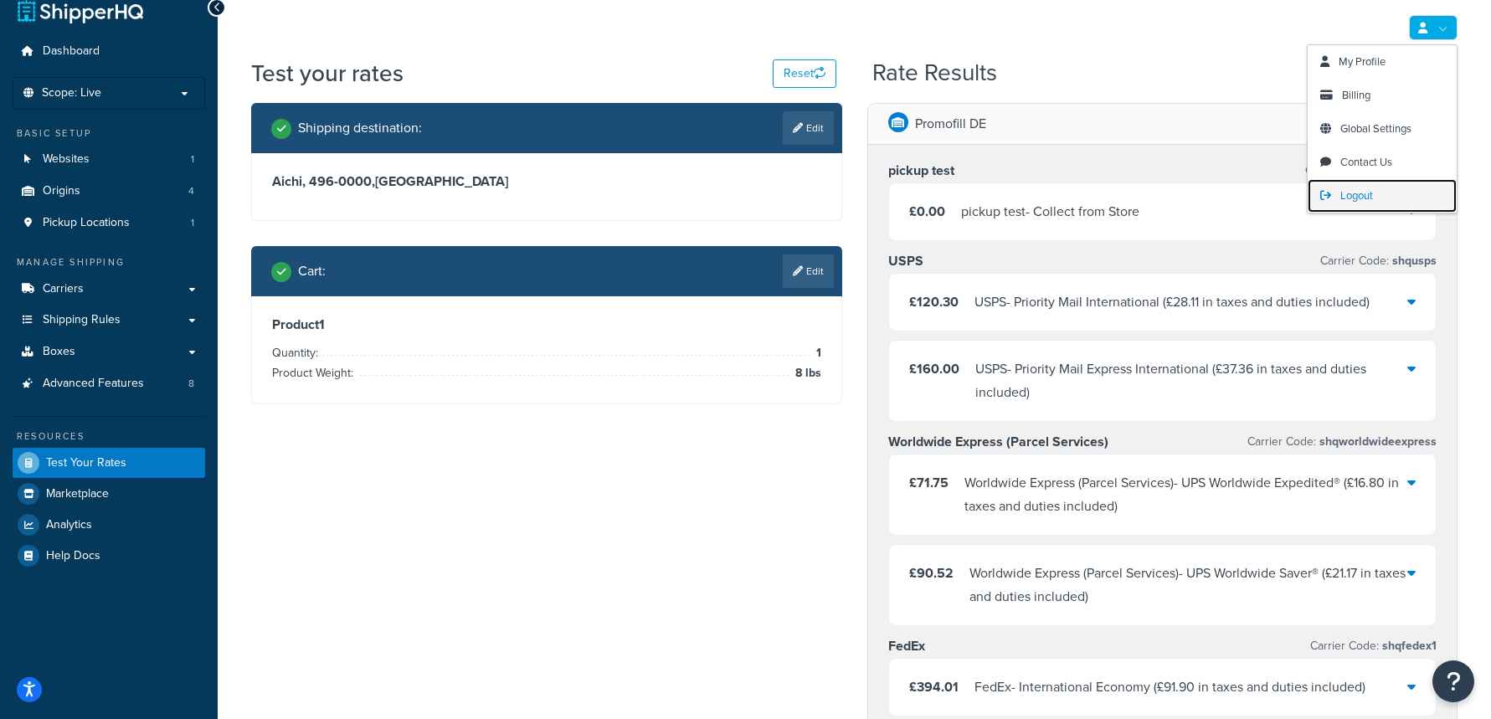
click at [1356, 192] on span "Logout" at bounding box center [1357, 196] width 33 height 16
